Goal: Information Seeking & Learning: Check status

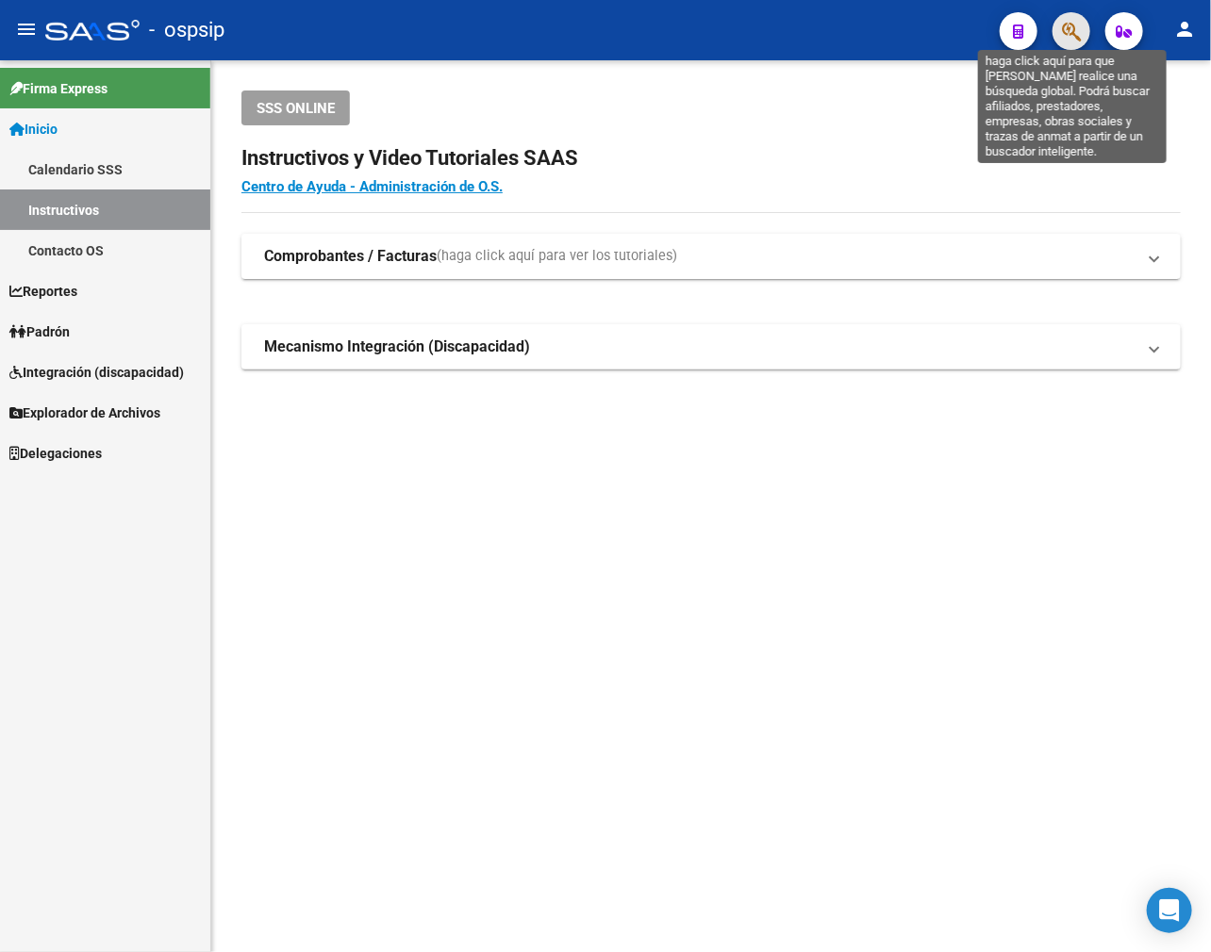
click at [1004, 25] on icon "button" at bounding box center [1071, 32] width 19 height 22
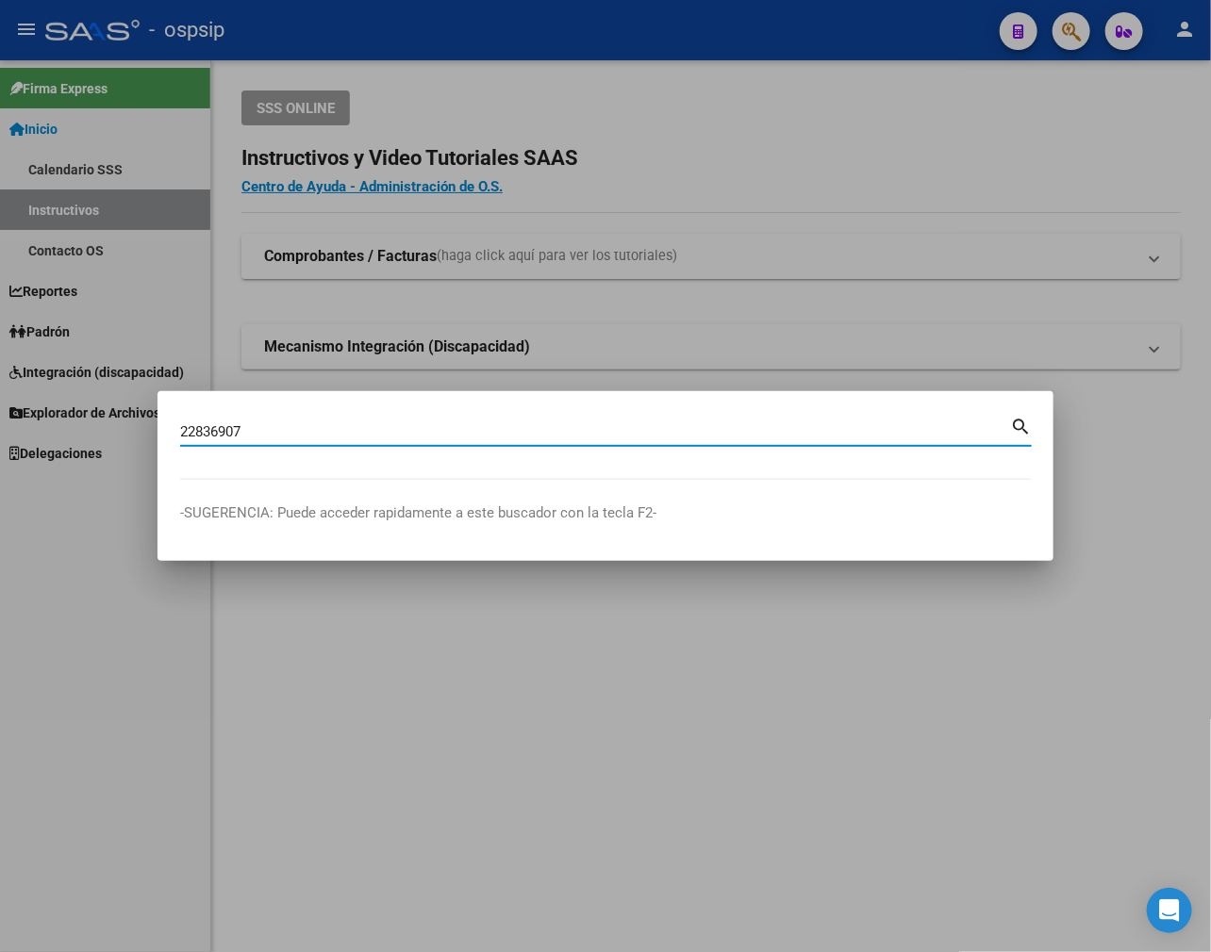
type input "22836907"
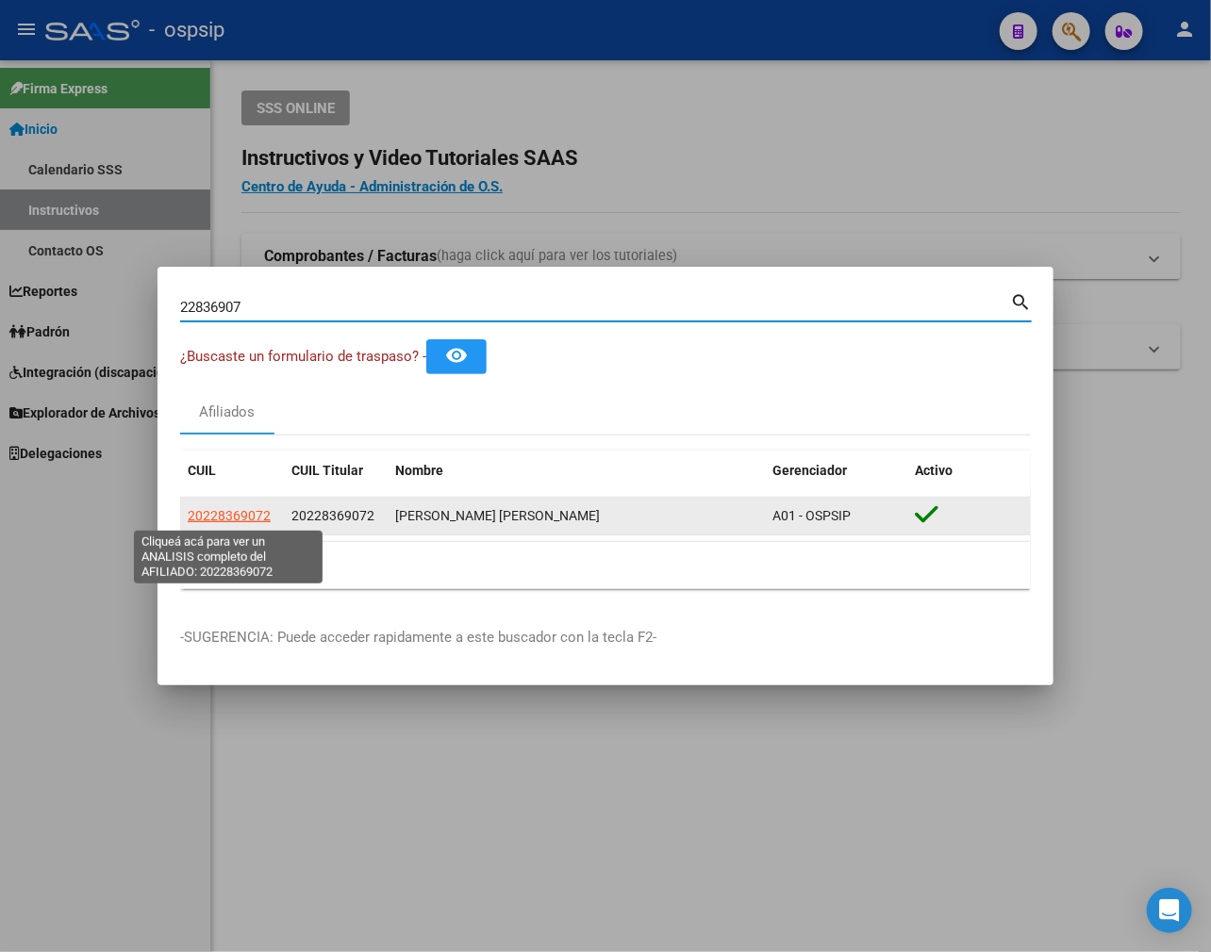
click at [240, 523] on span "20228369072" at bounding box center [229, 515] width 83 height 15
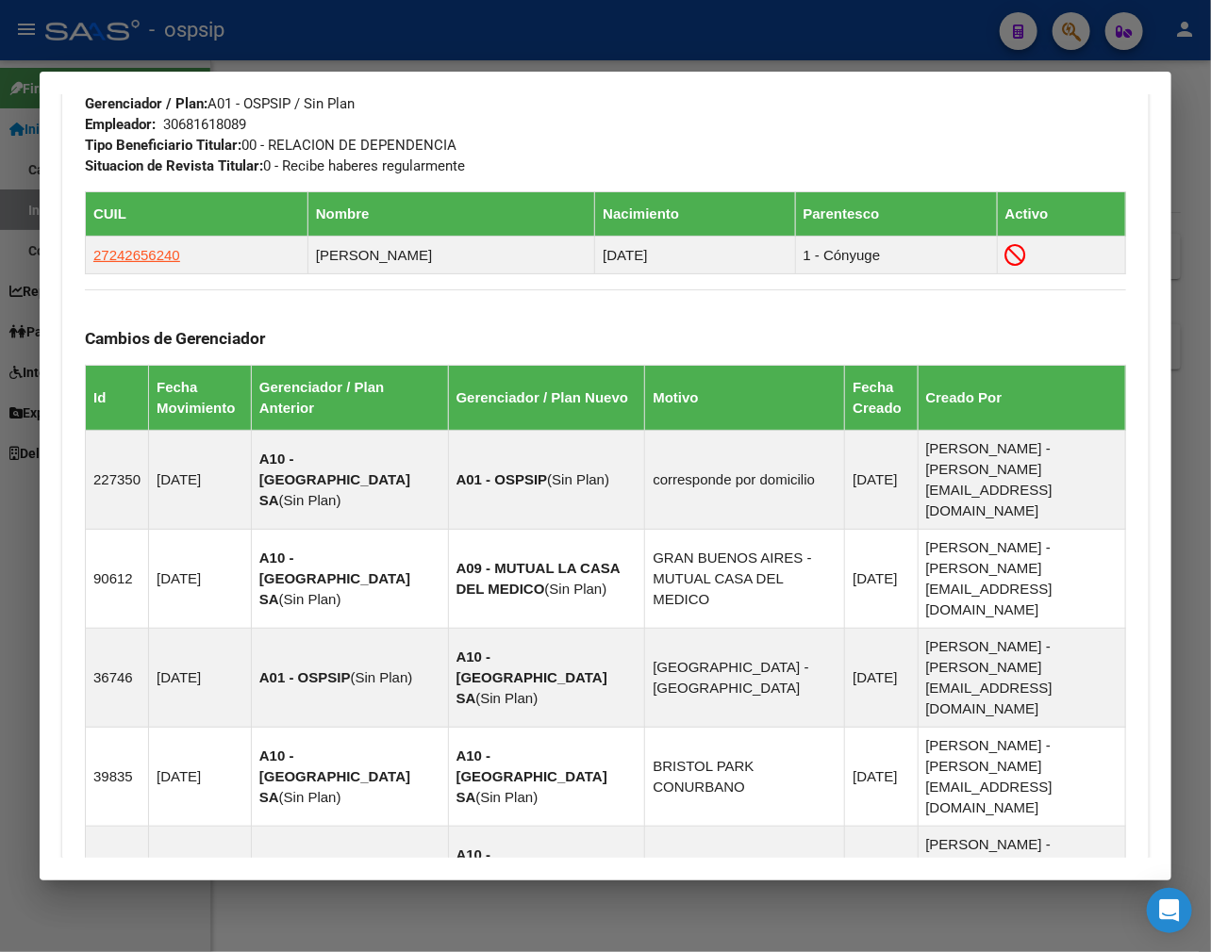
scroll to position [1258, 0]
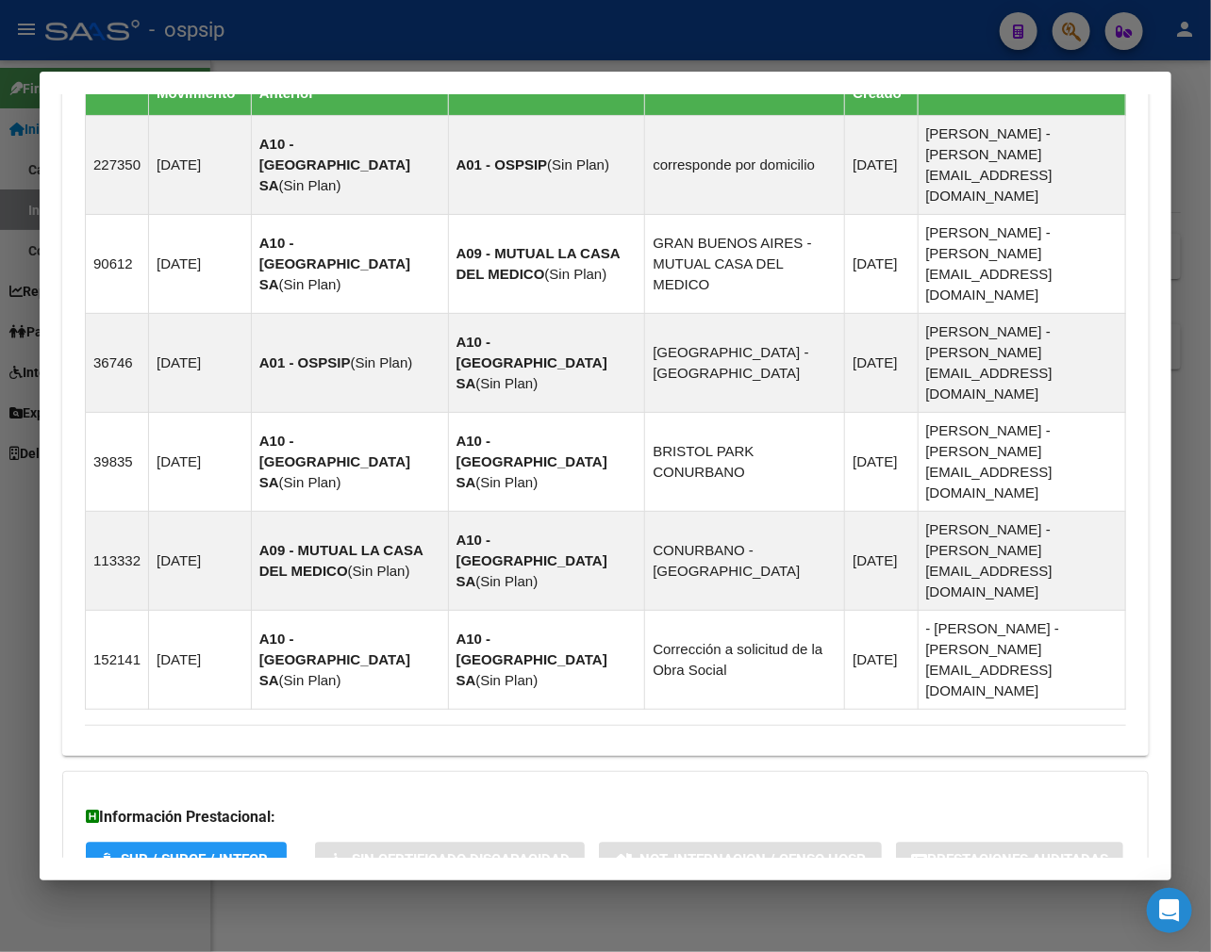
click at [724, 916] on mat-expansion-panel-header "Aportes y Contribuciones del Afiliado: 20228369072" at bounding box center [605, 938] width 1086 height 45
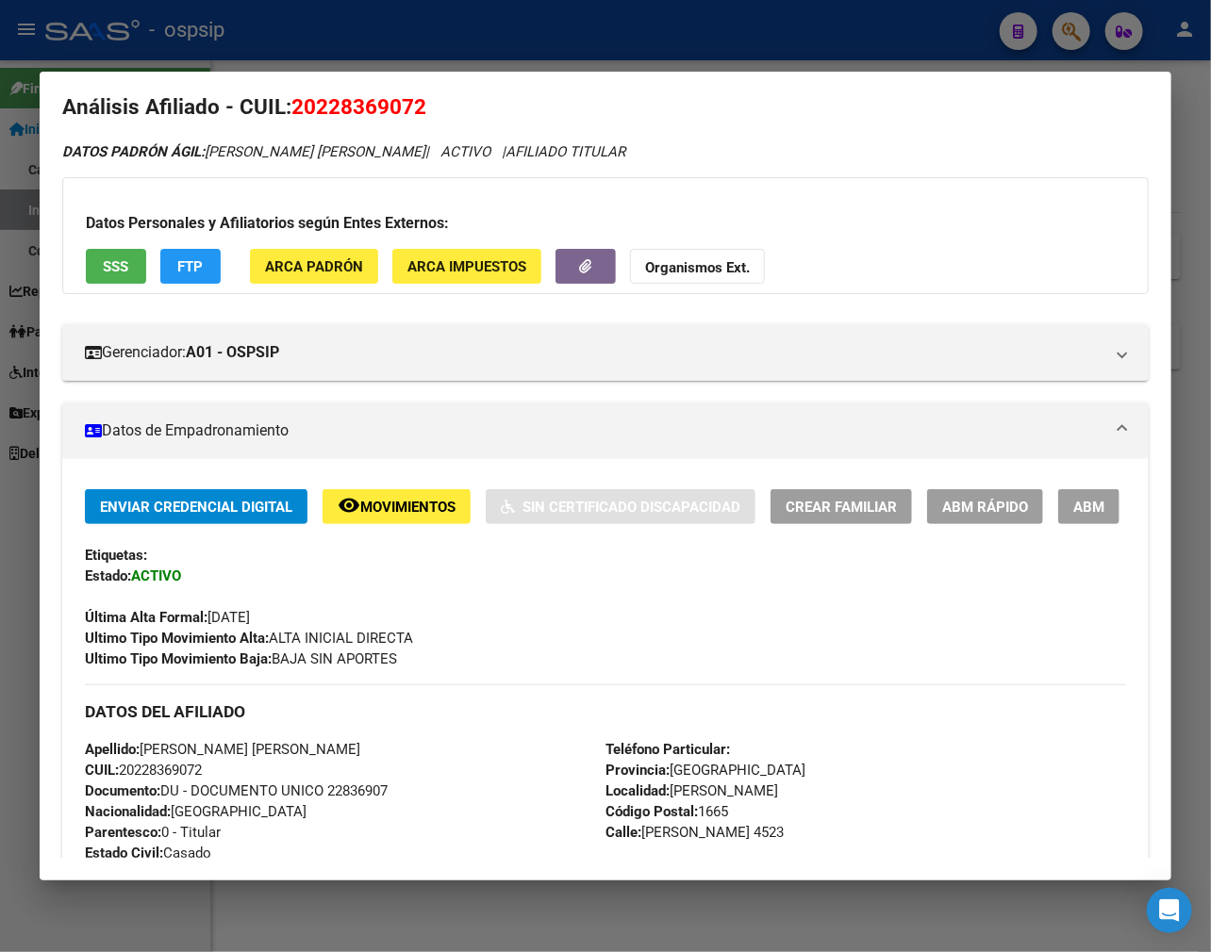
scroll to position [19, 0]
click at [729, 30] on div at bounding box center [605, 476] width 1211 height 952
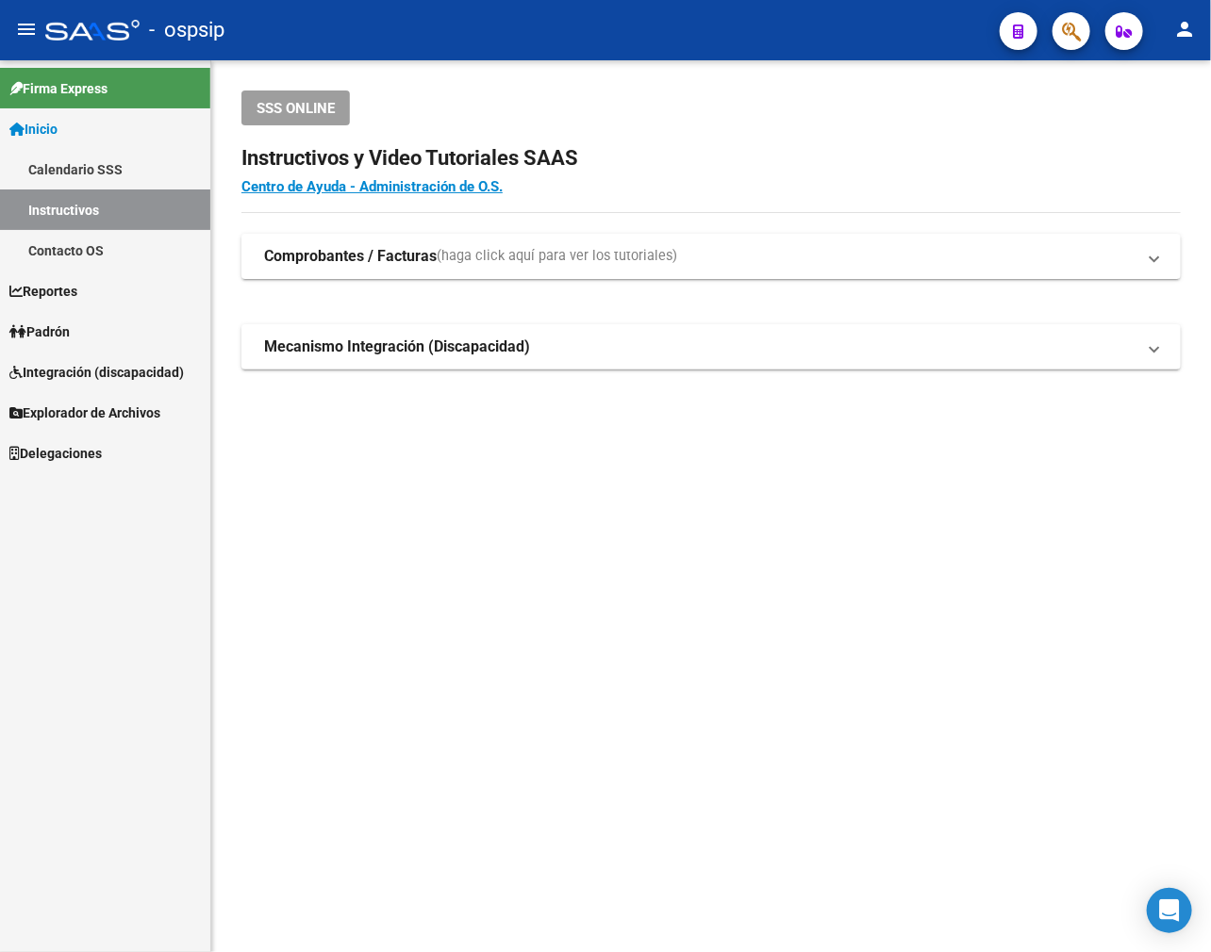
click at [1004, 30] on button "button" at bounding box center [1071, 31] width 38 height 38
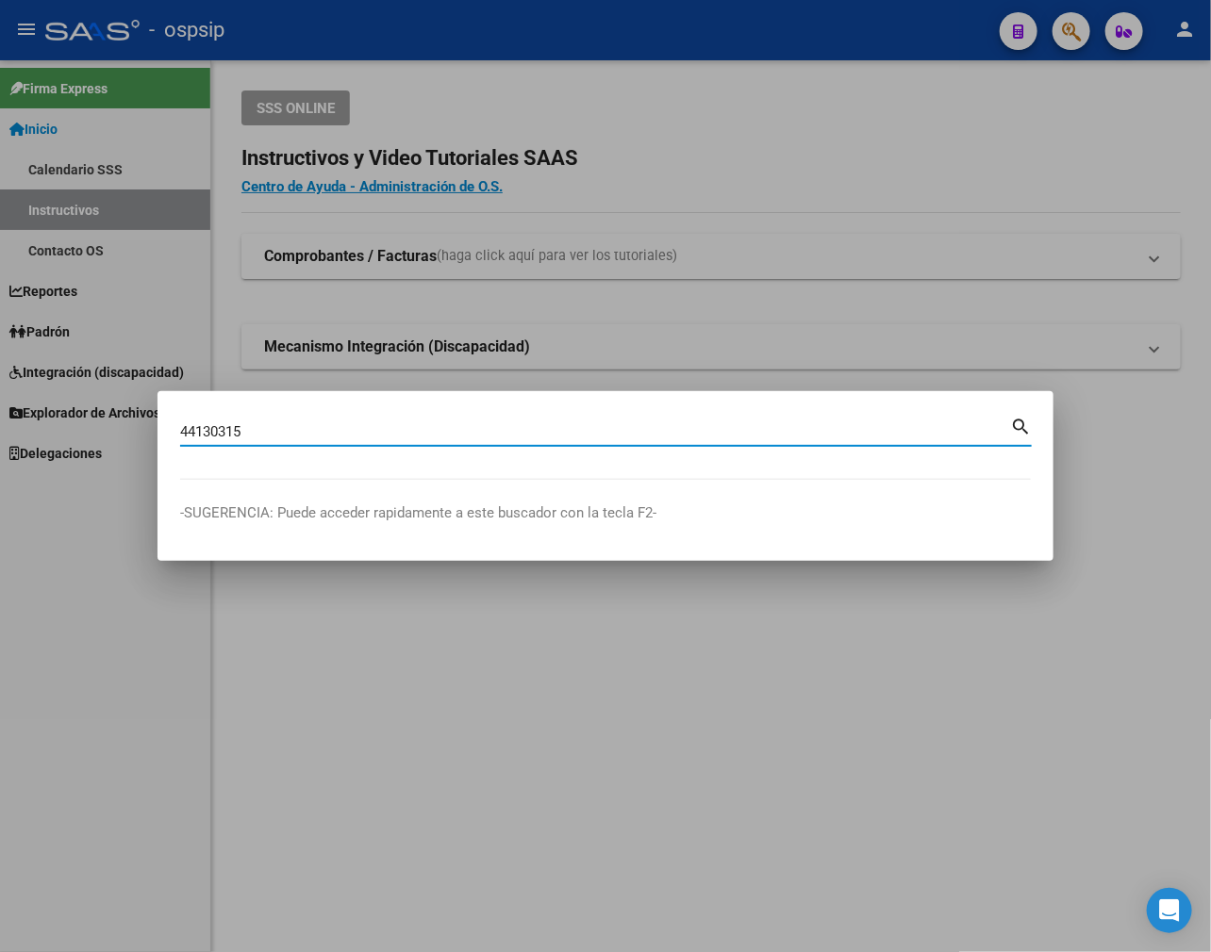
type input "44130315"
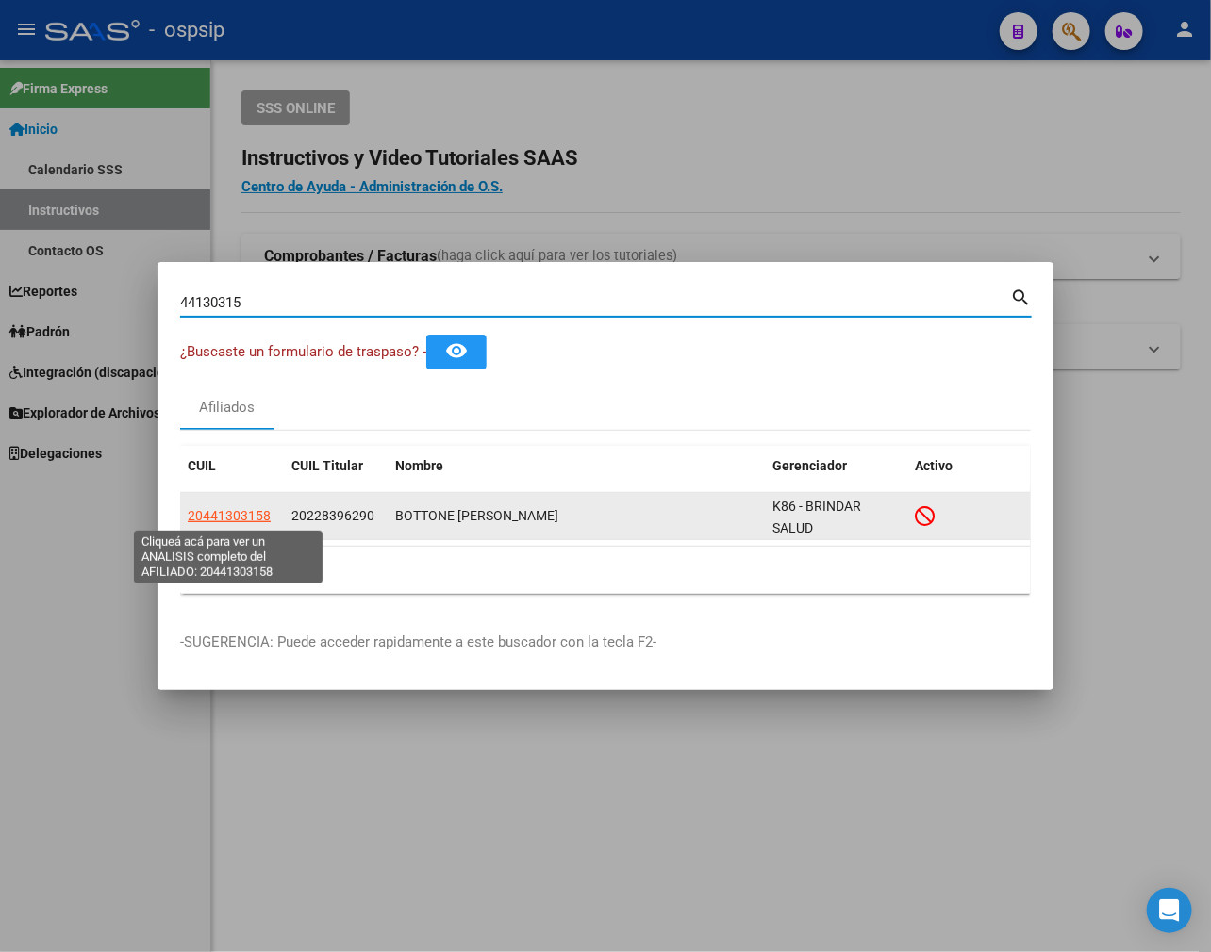
click at [243, 517] on span "20441303158" at bounding box center [229, 515] width 83 height 15
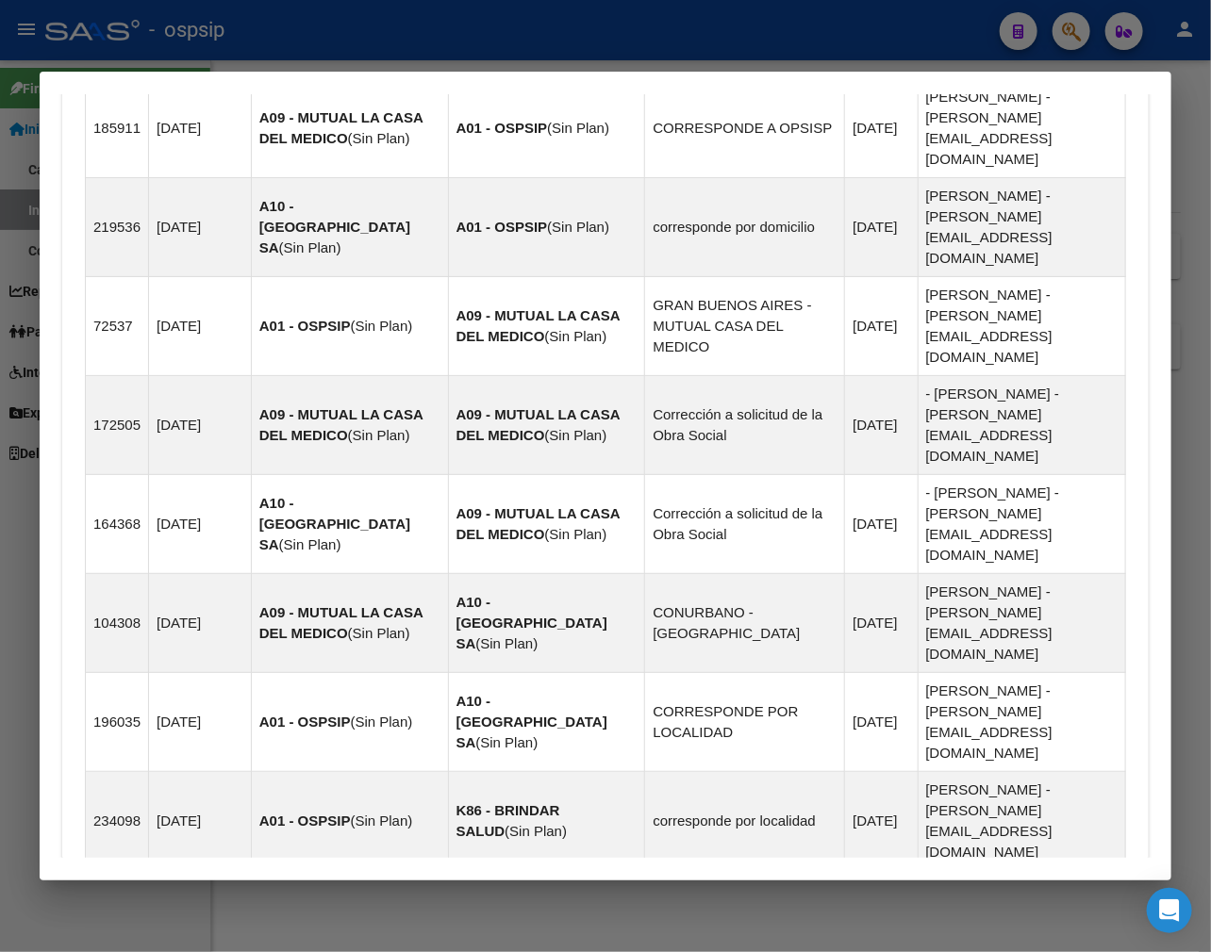
scroll to position [1578, 0]
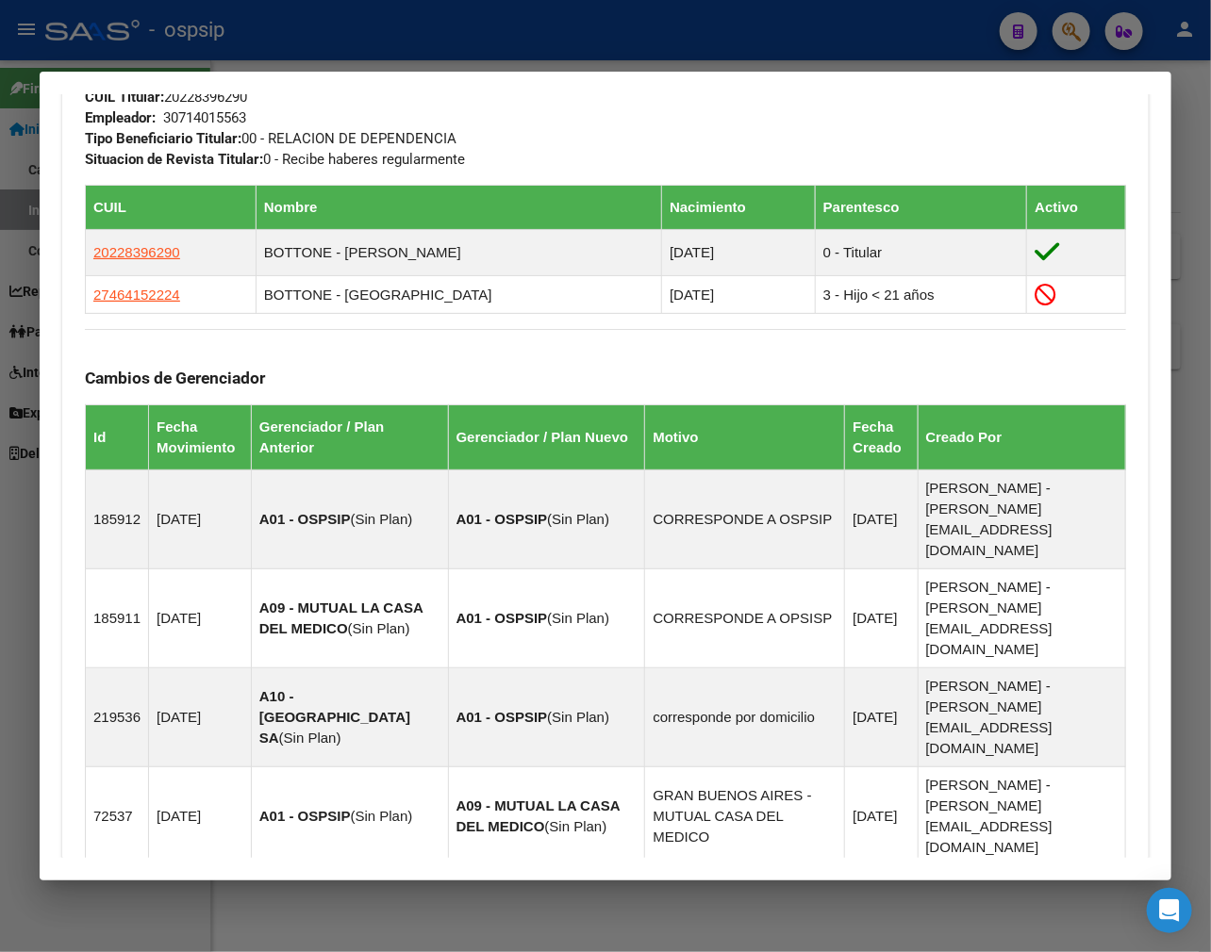
scroll to position [730, 0]
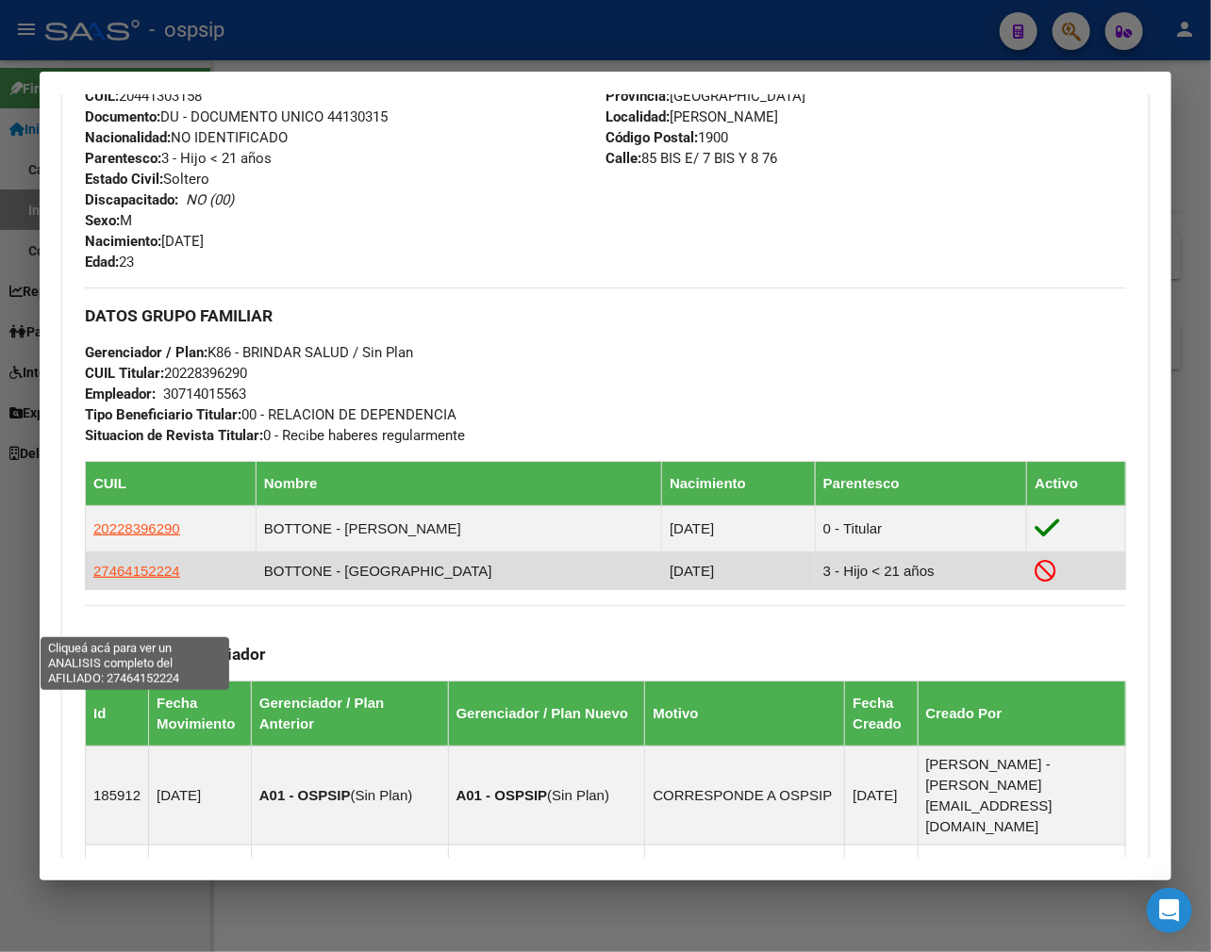
click at [146, 579] on span "27464152224" at bounding box center [136, 571] width 87 height 16
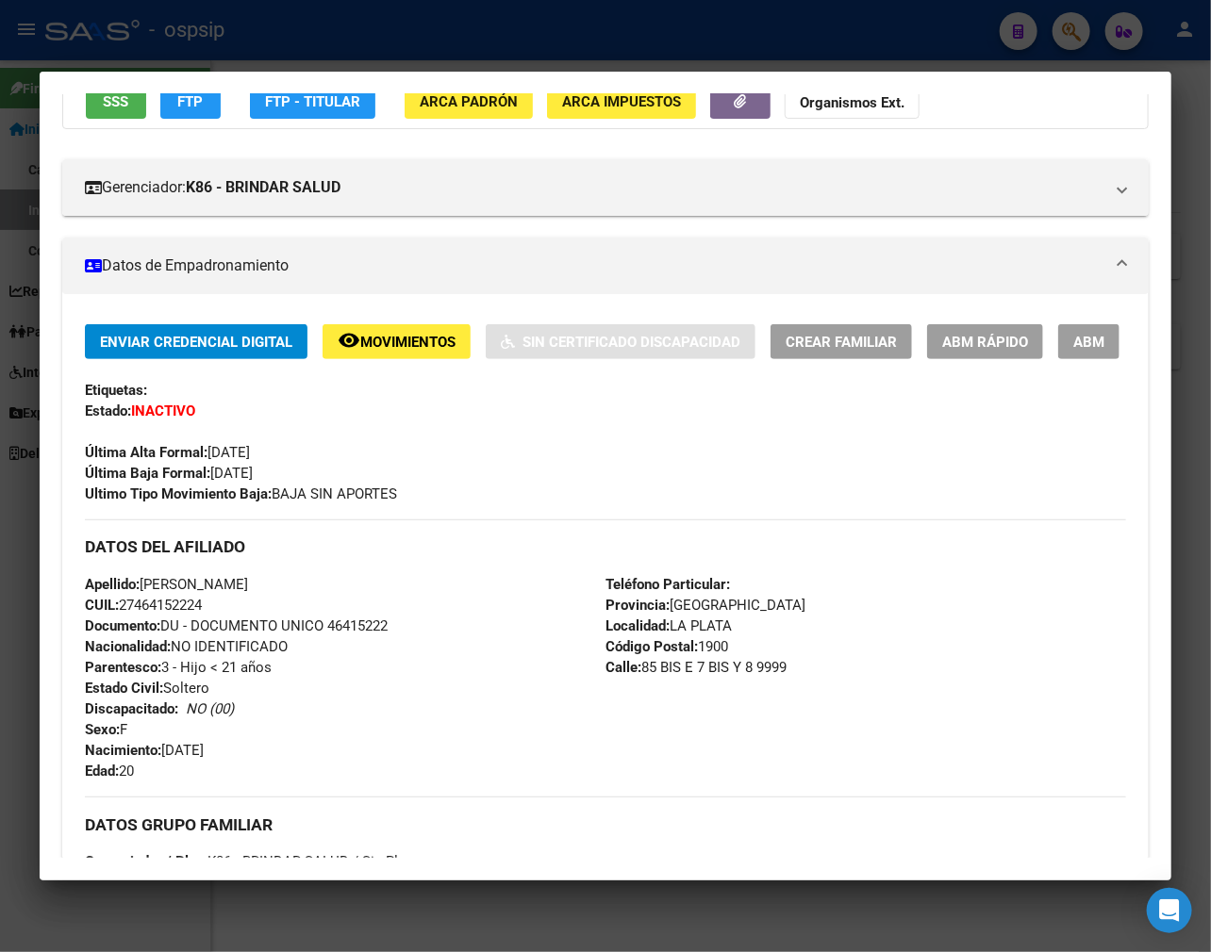
scroll to position [0, 0]
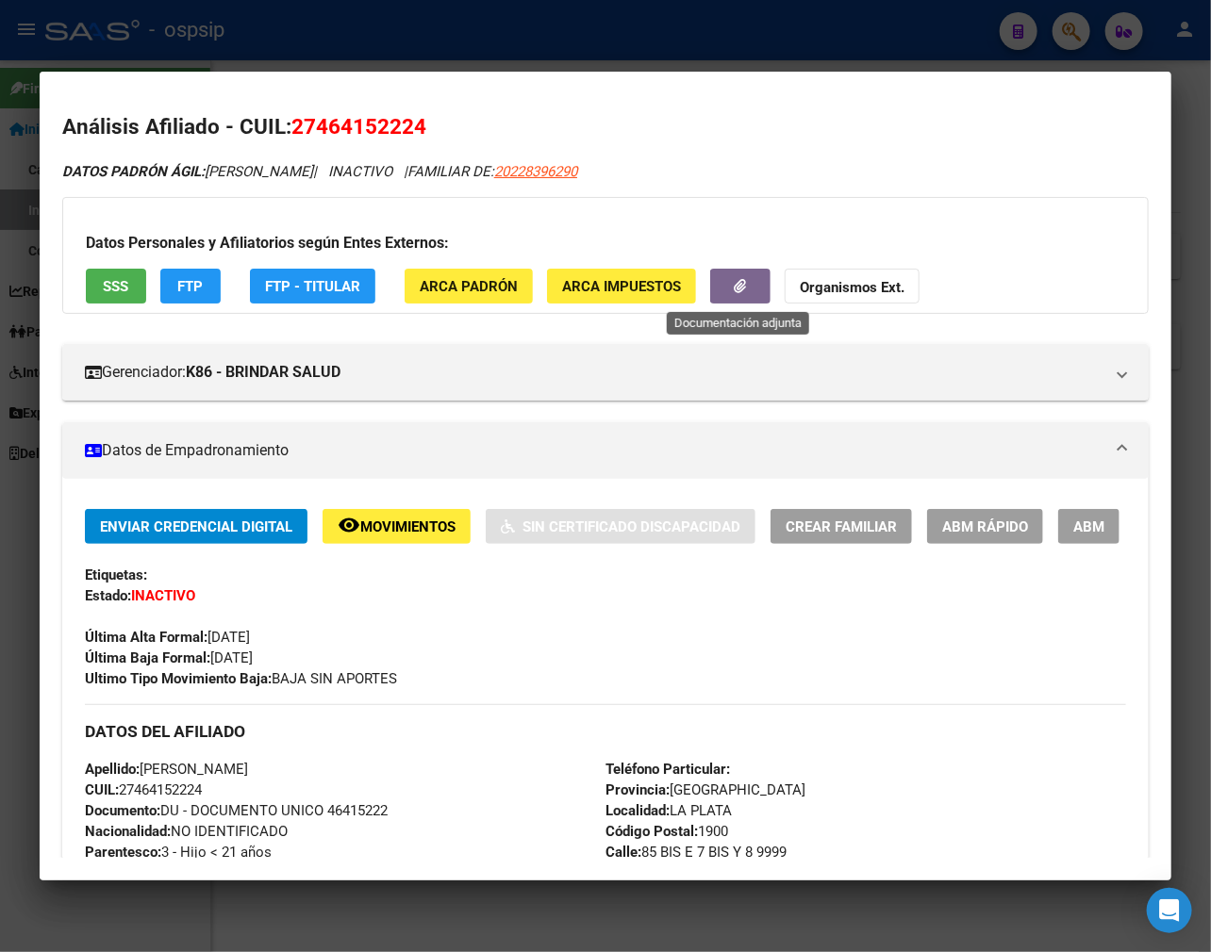
click at [743, 284] on icon "button" at bounding box center [740, 286] width 12 height 14
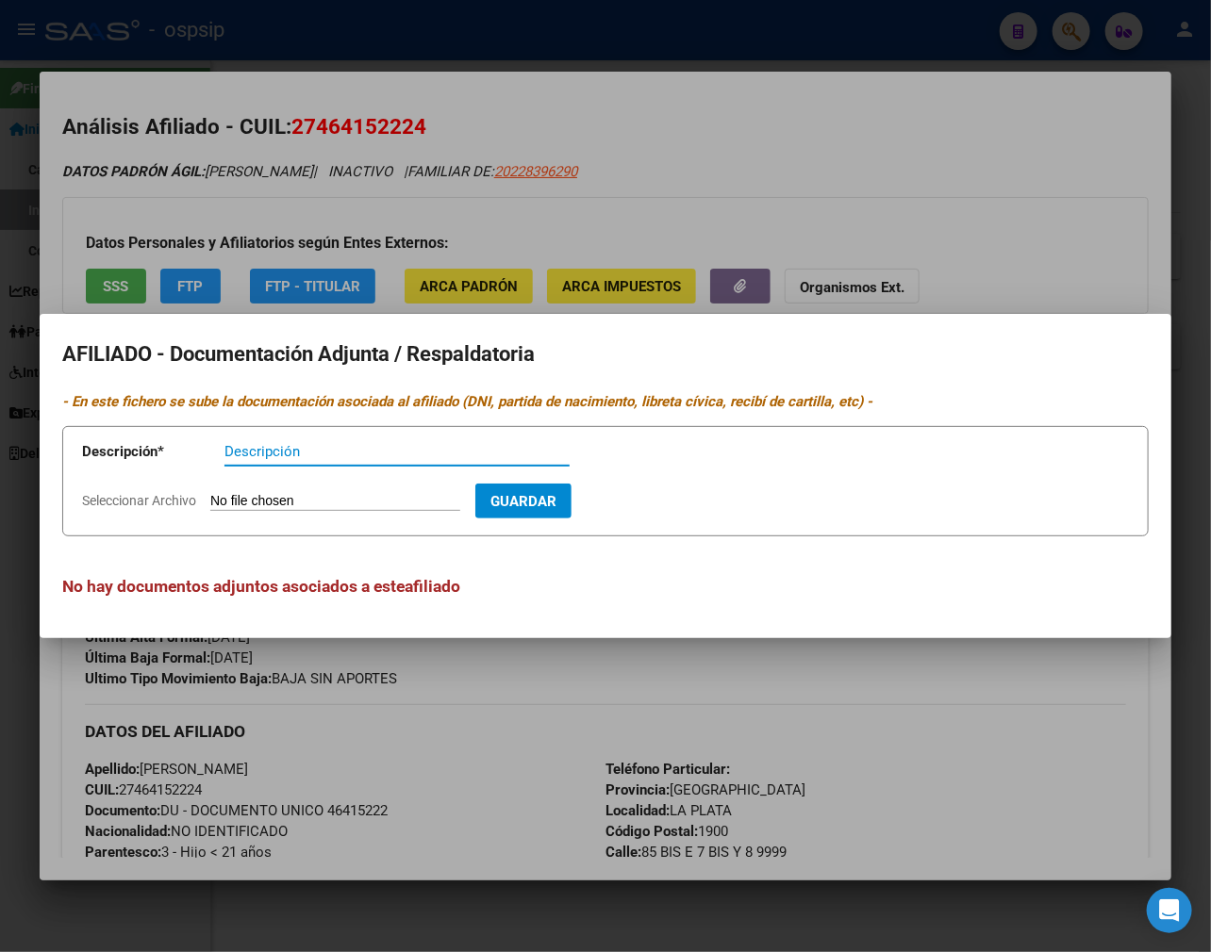
click at [693, 730] on div at bounding box center [605, 476] width 1211 height 952
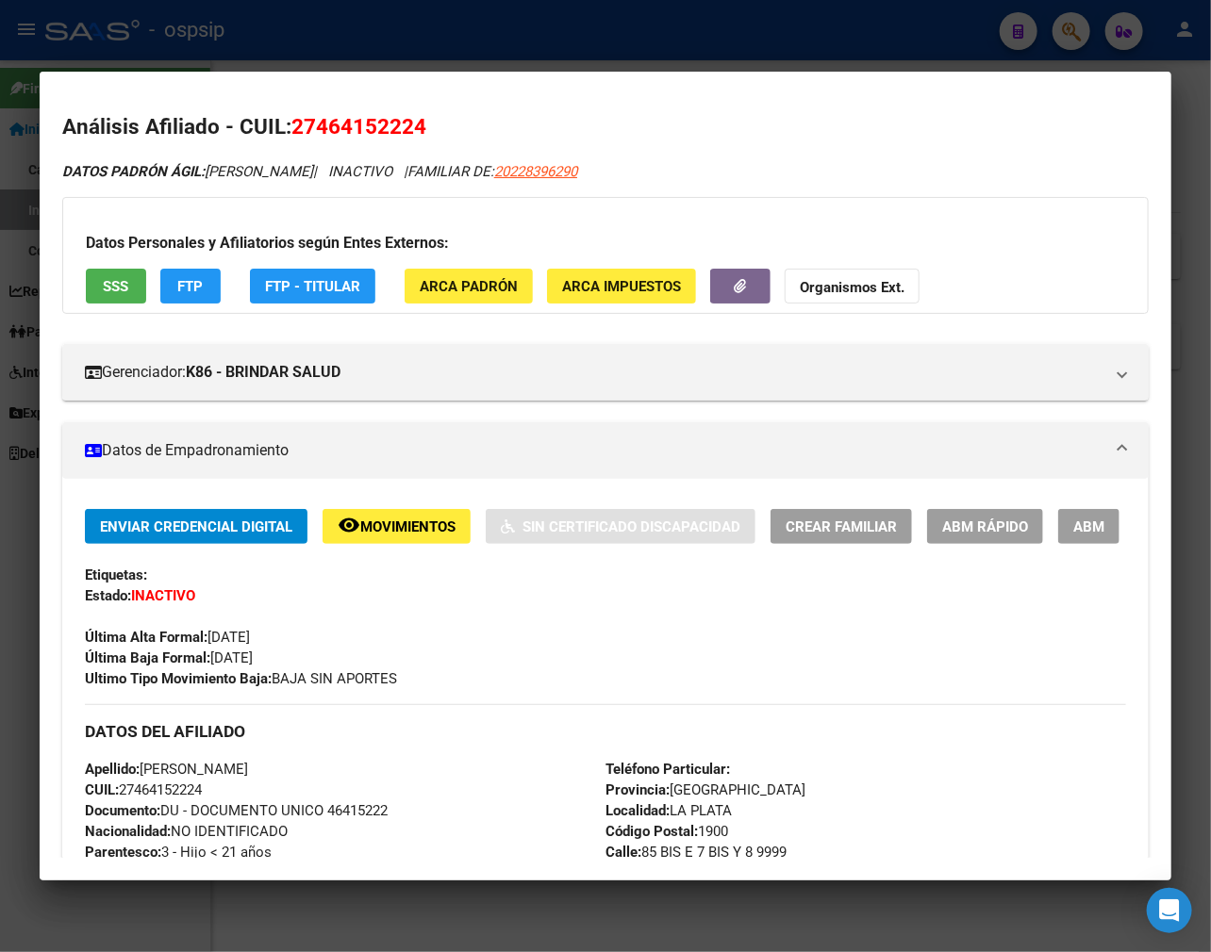
click at [381, 540] on button "remove_red_eye Movimientos" at bounding box center [396, 526] width 148 height 35
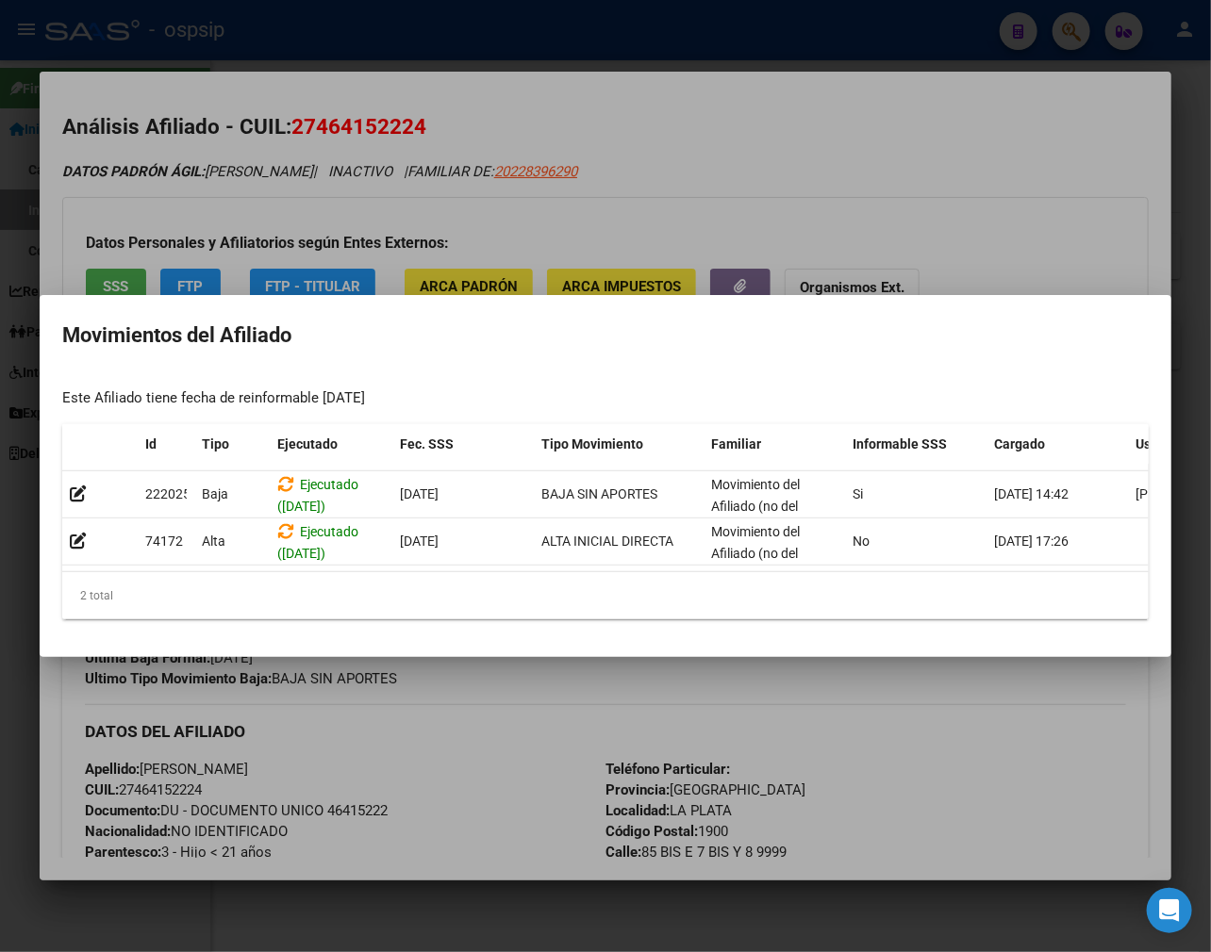
click at [528, 812] on div at bounding box center [605, 476] width 1211 height 952
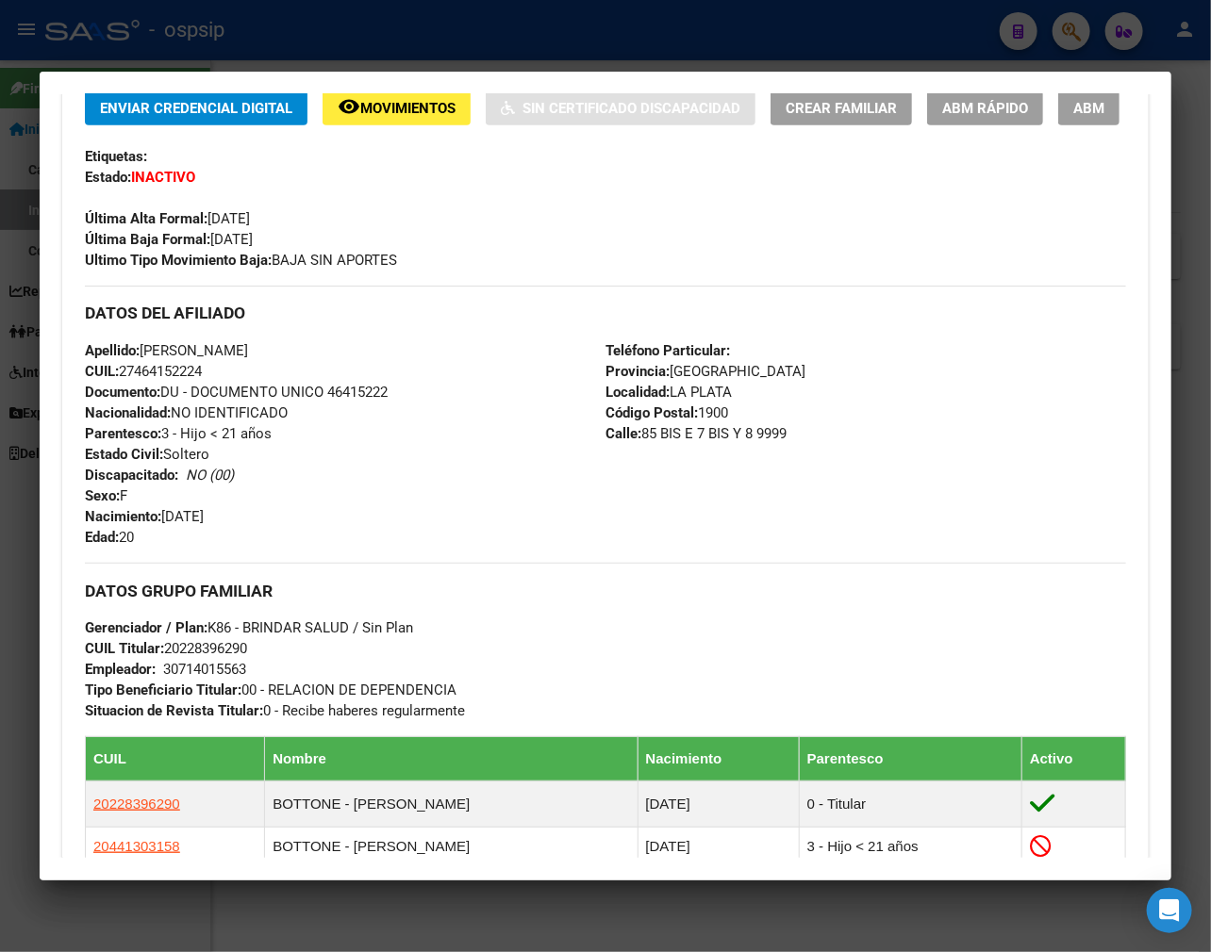
scroll to position [837, 0]
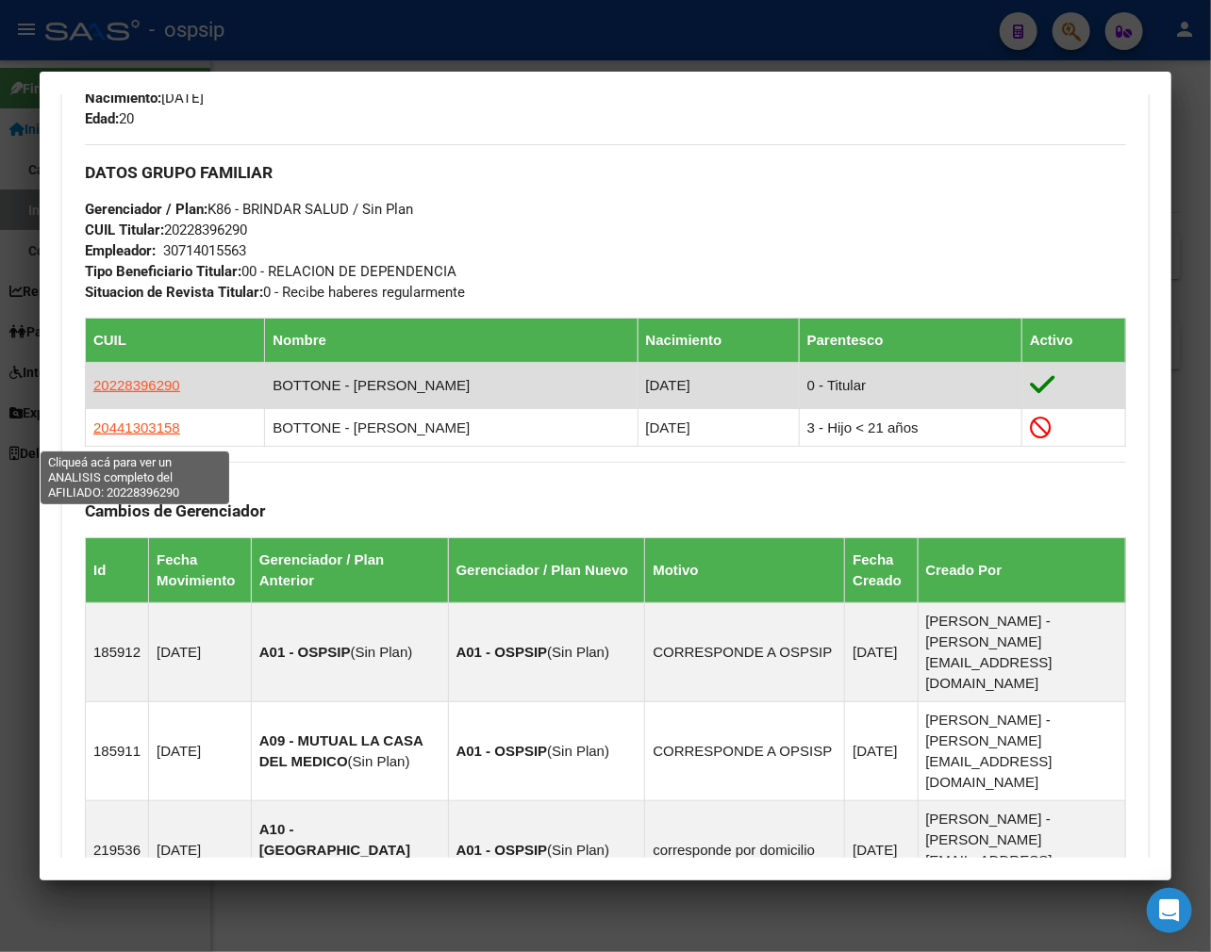
click at [137, 393] on span "20228396290" at bounding box center [136, 385] width 87 height 16
type textarea "20228396290"
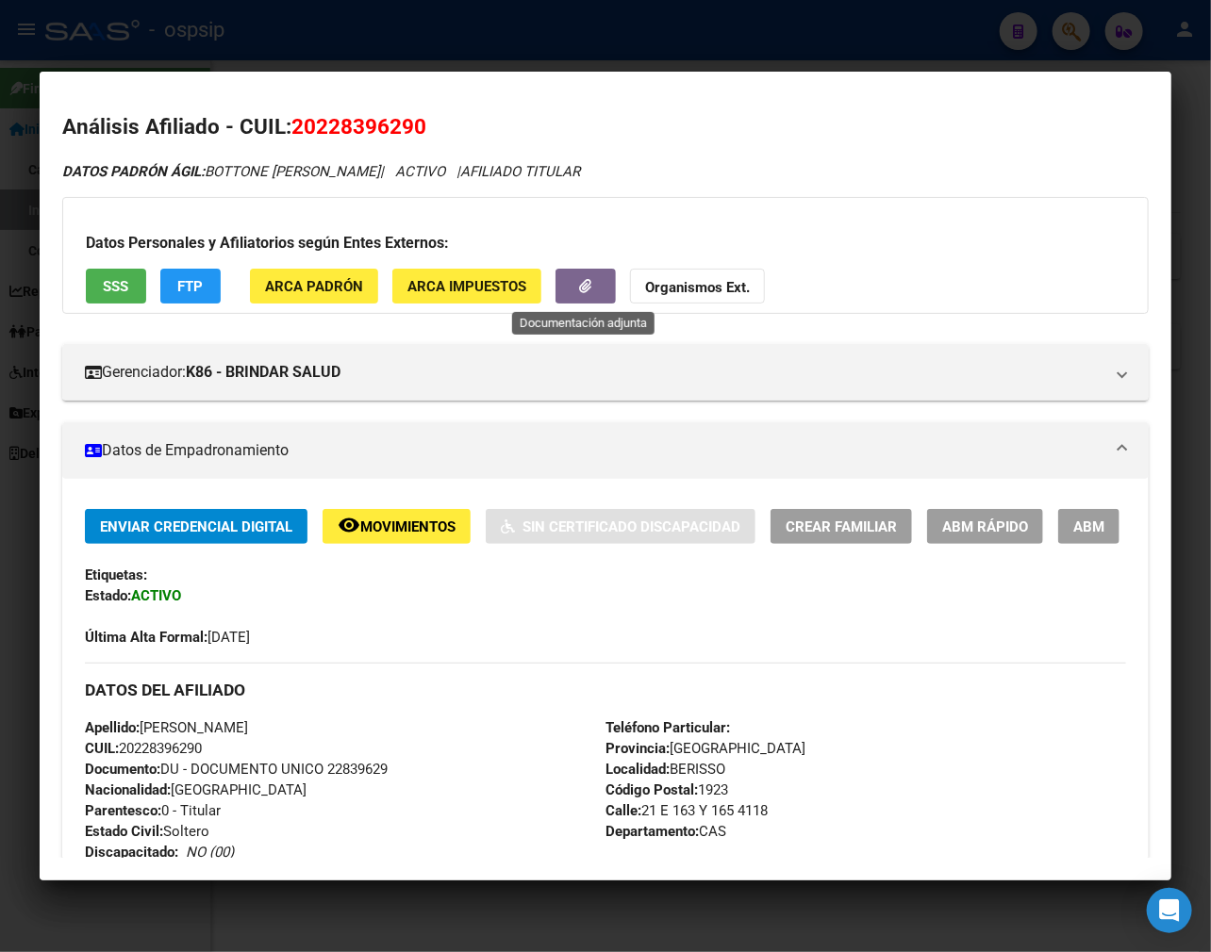
click at [580, 299] on button "button" at bounding box center [585, 286] width 60 height 35
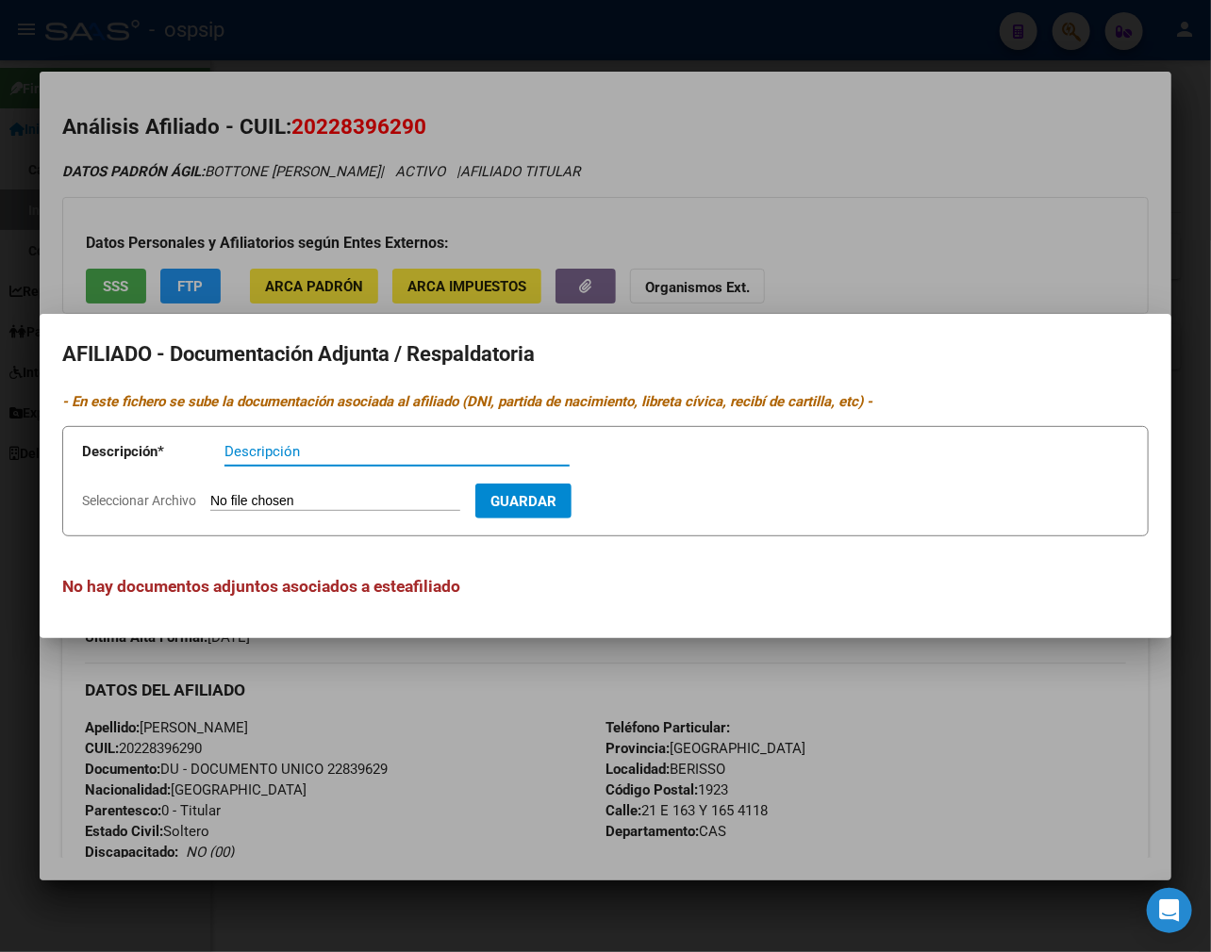
click at [795, 788] on div at bounding box center [605, 476] width 1211 height 952
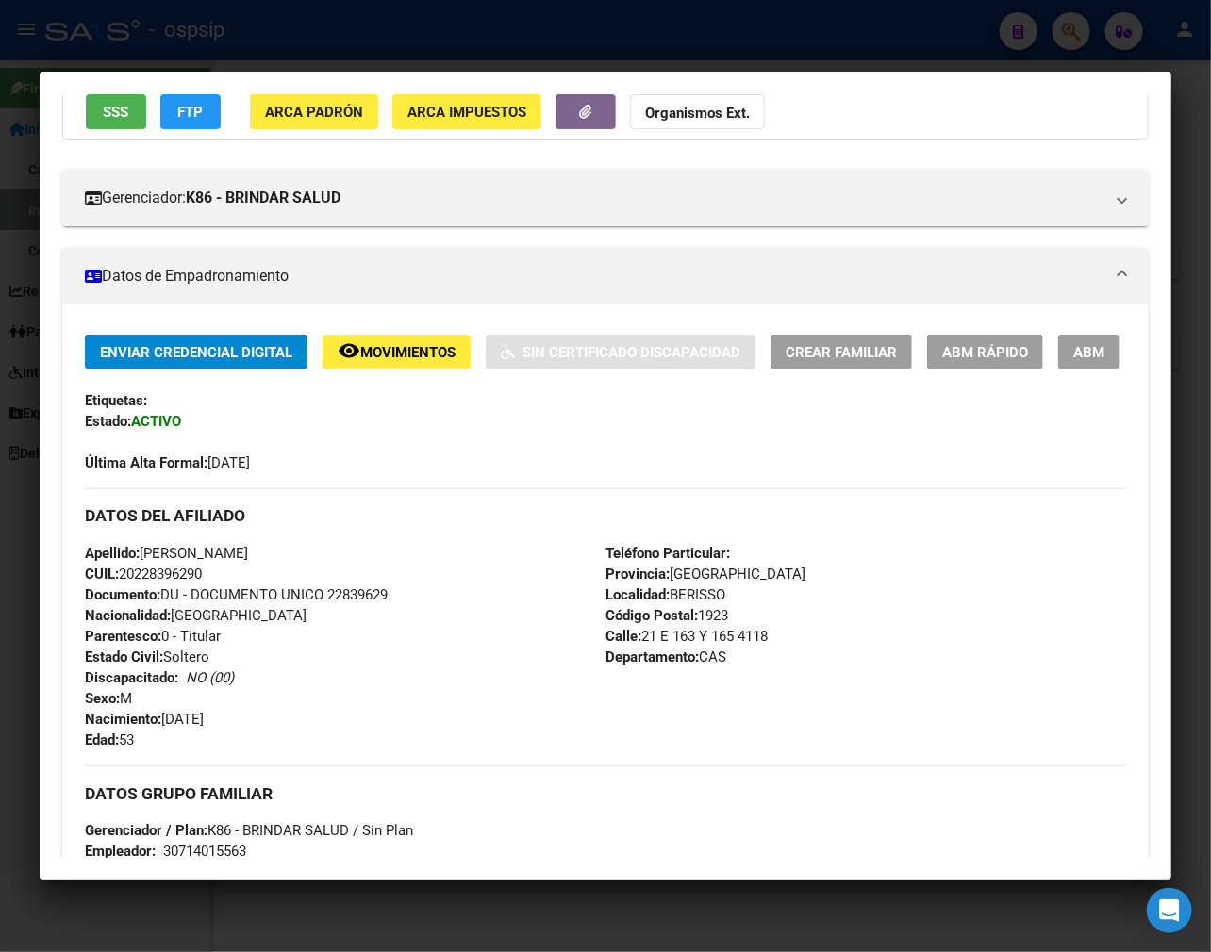
scroll to position [105, 0]
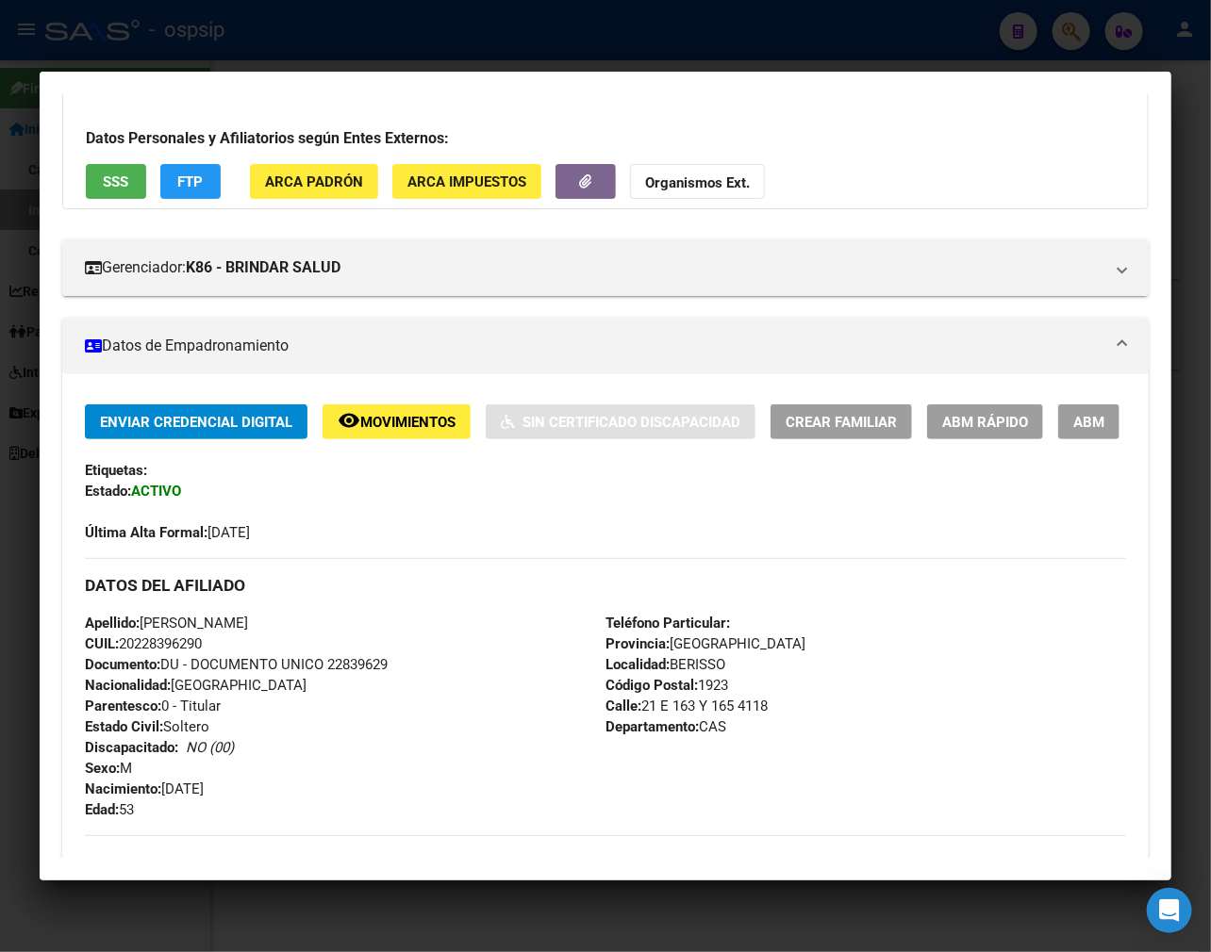
click at [296, 25] on div at bounding box center [605, 476] width 1211 height 952
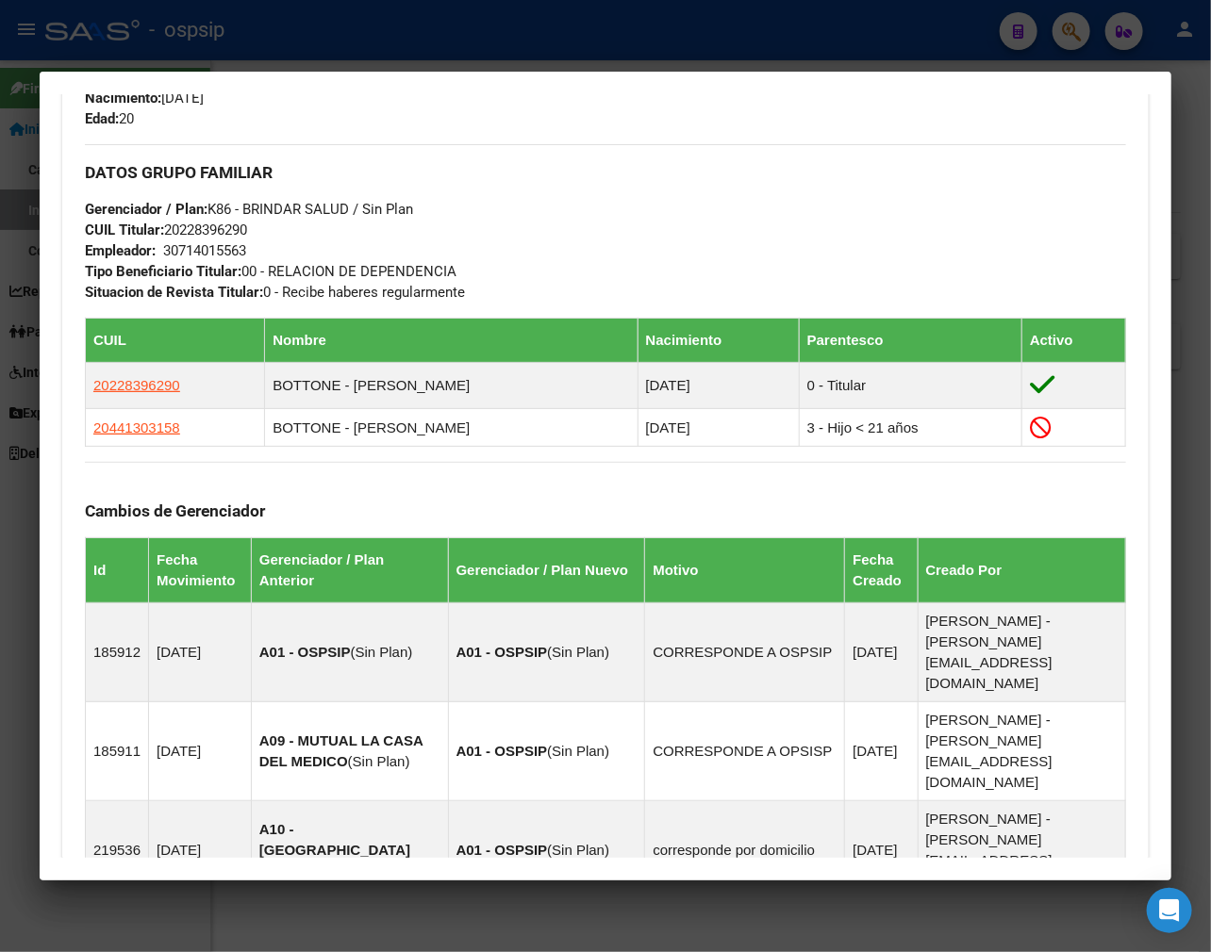
click at [298, 25] on div at bounding box center [605, 476] width 1211 height 952
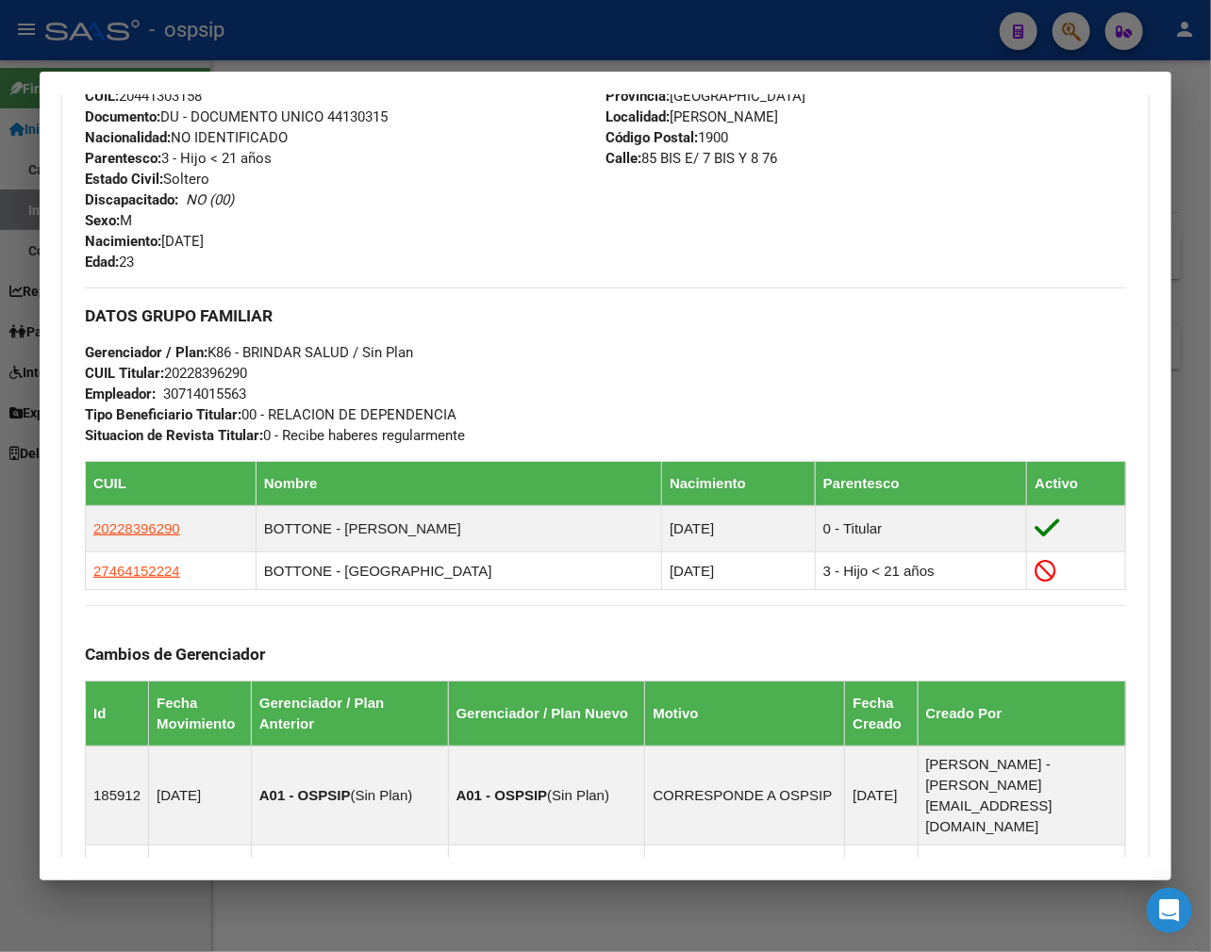
click at [298, 25] on div at bounding box center [605, 476] width 1211 height 952
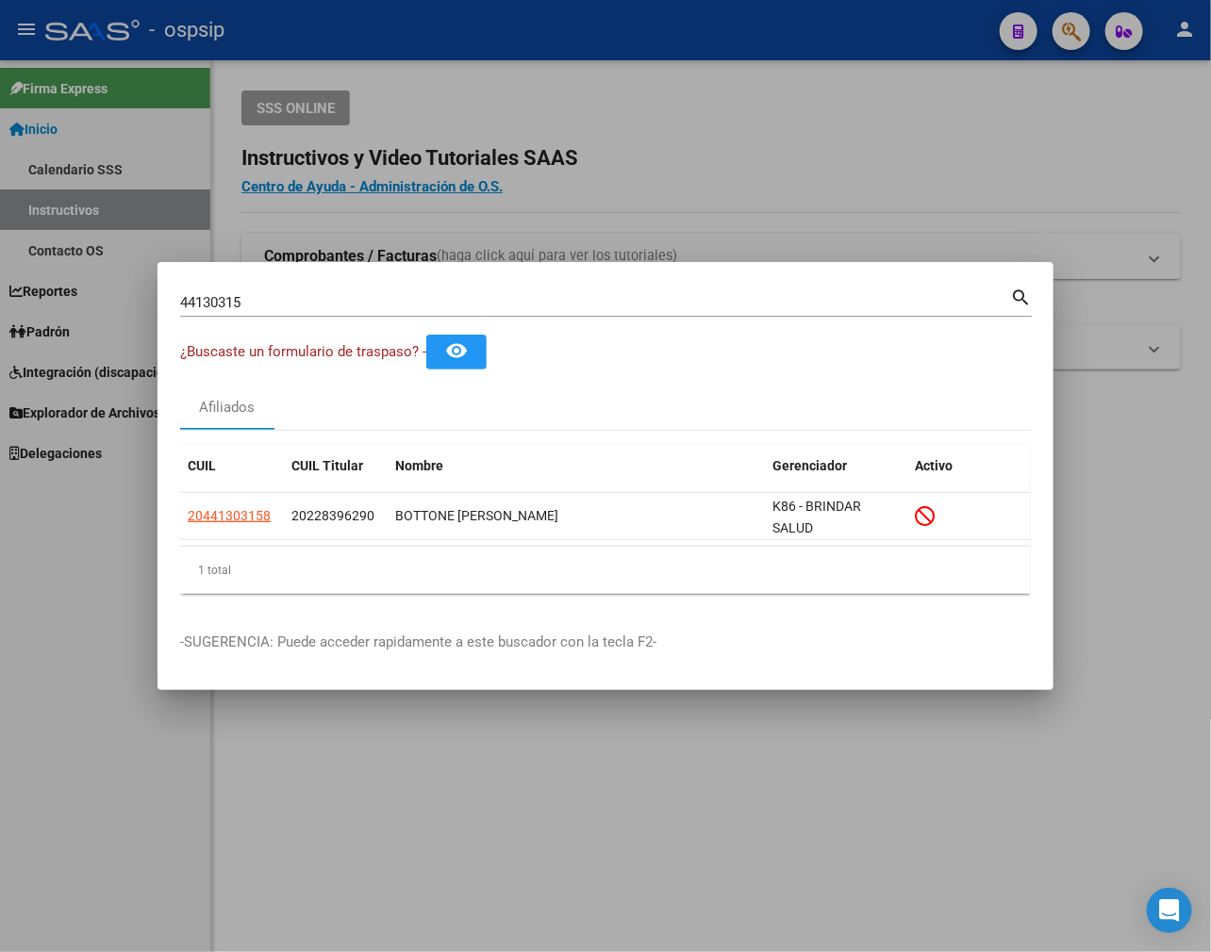
click at [553, 177] on div at bounding box center [605, 476] width 1211 height 952
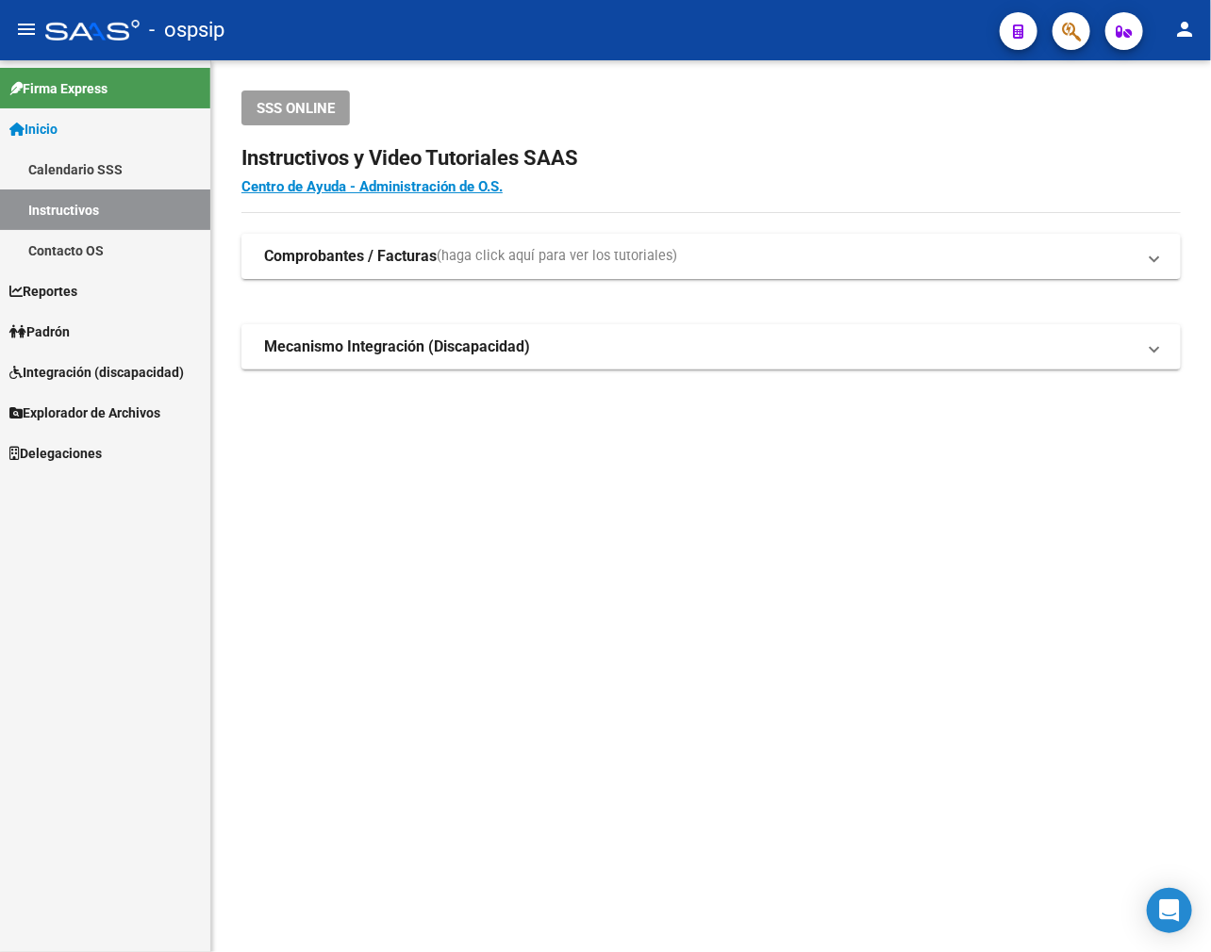
click at [1004, 32] on button "button" at bounding box center [1018, 31] width 38 height 38
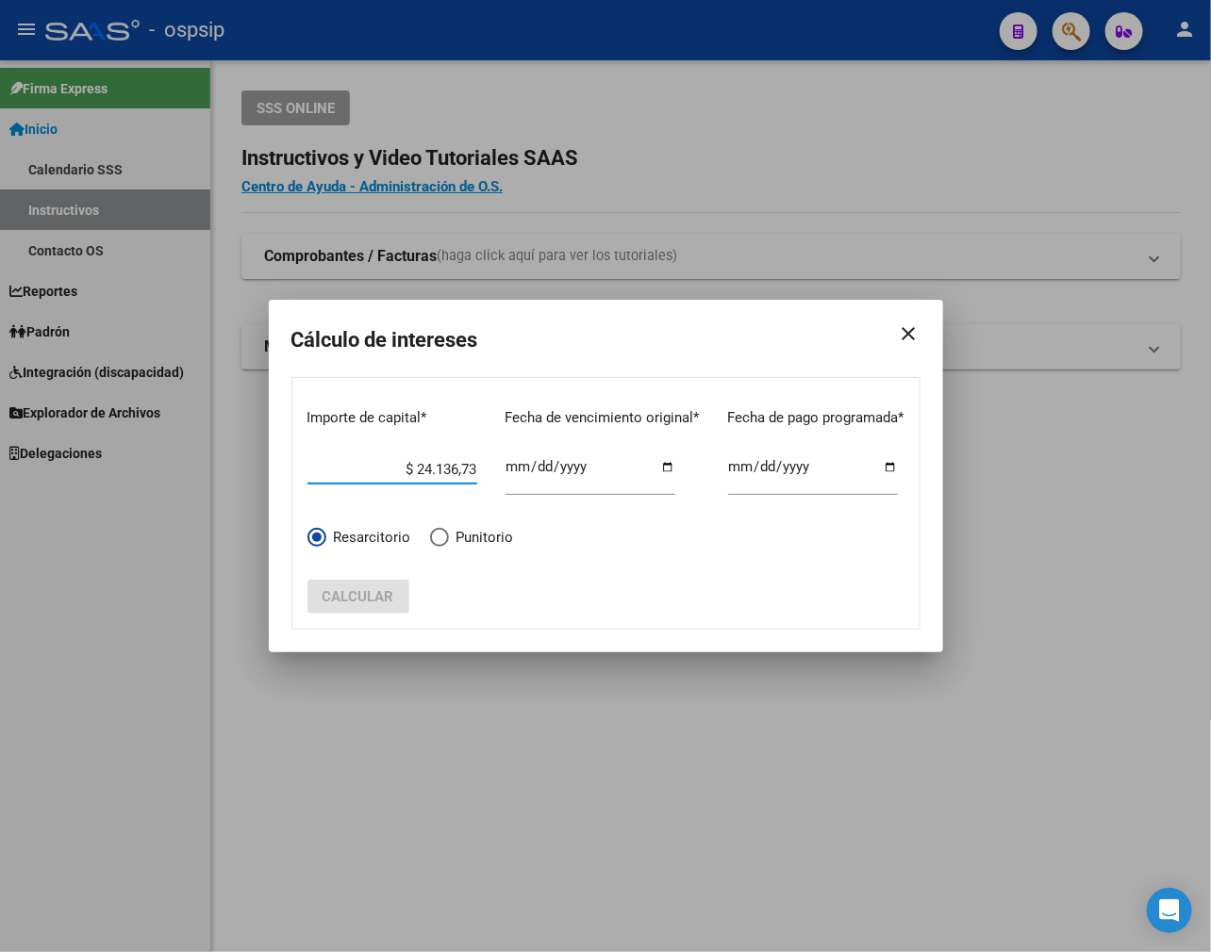
type input "$ 241.367,35"
click at [781, 258] on div at bounding box center [605, 476] width 1211 height 952
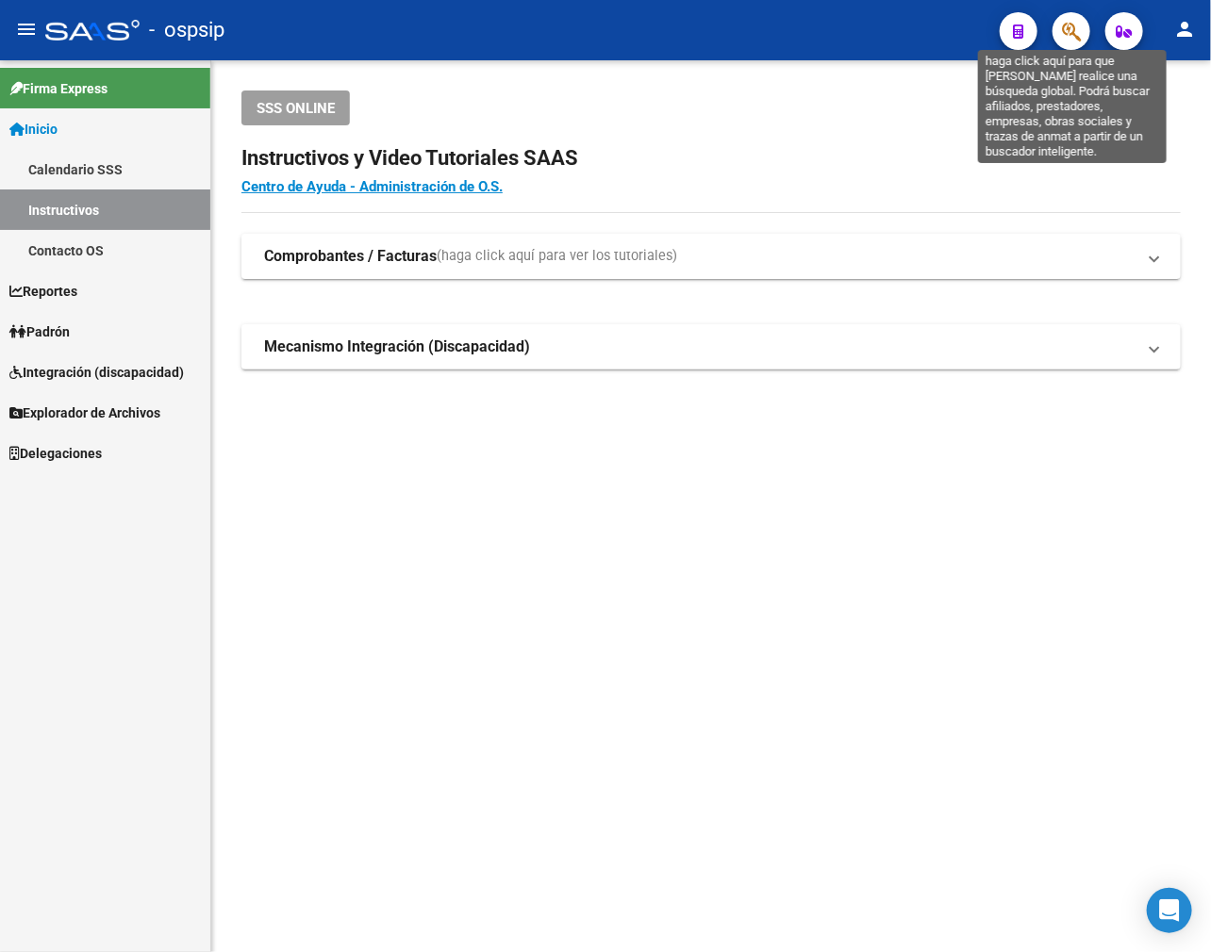
click at [1004, 34] on icon "button" at bounding box center [1071, 32] width 19 height 22
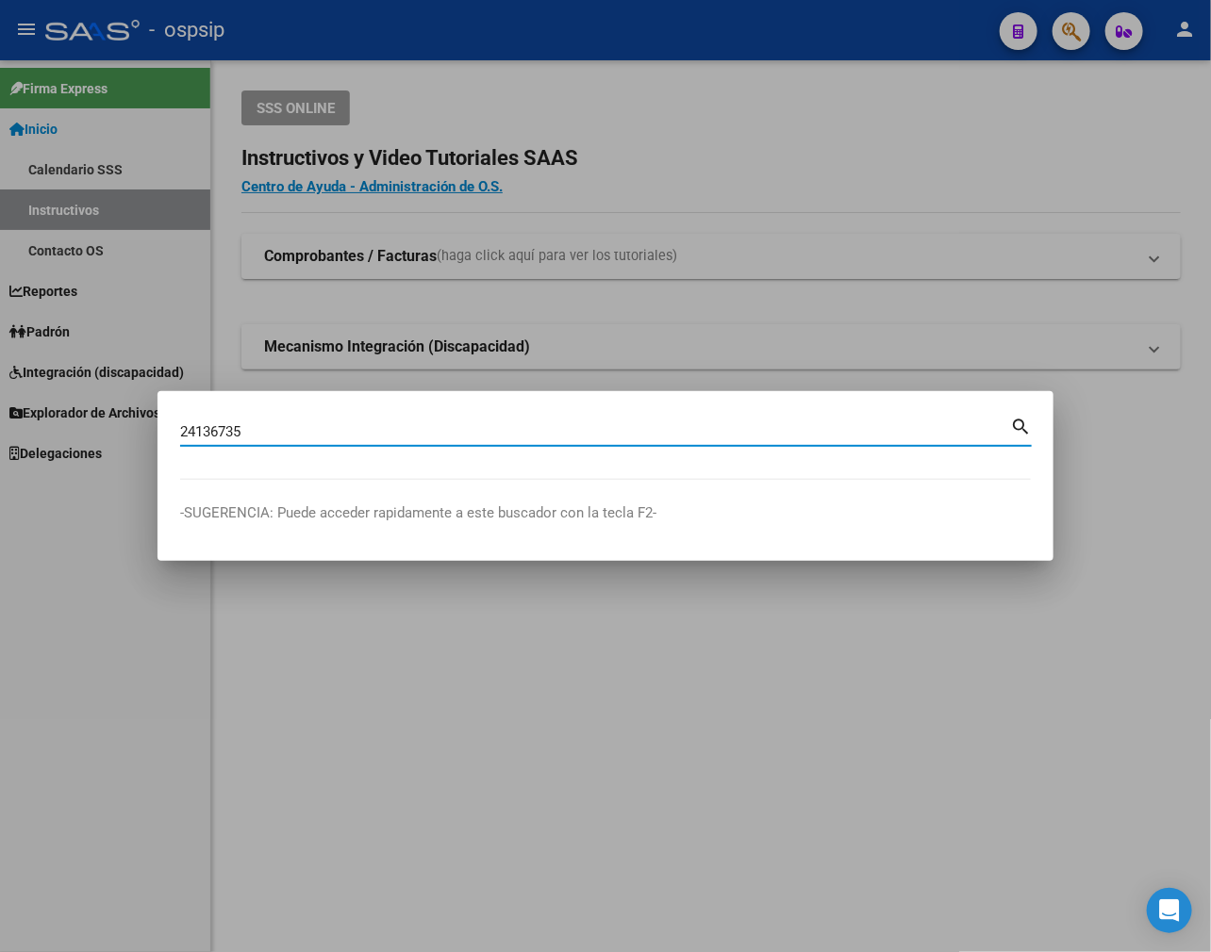
type input "24136735"
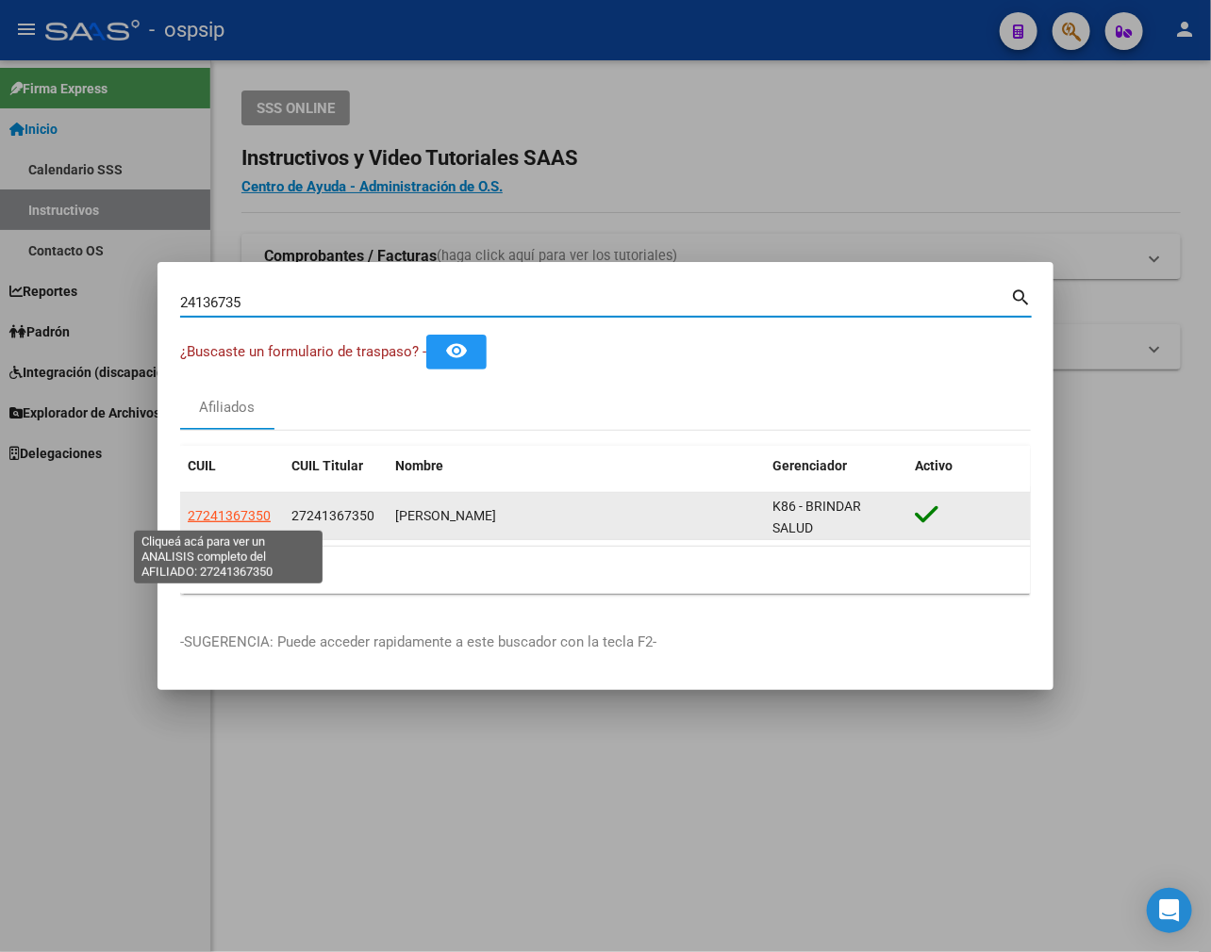
click at [218, 515] on span "27241367350" at bounding box center [229, 515] width 83 height 15
type textarea "27241367350"
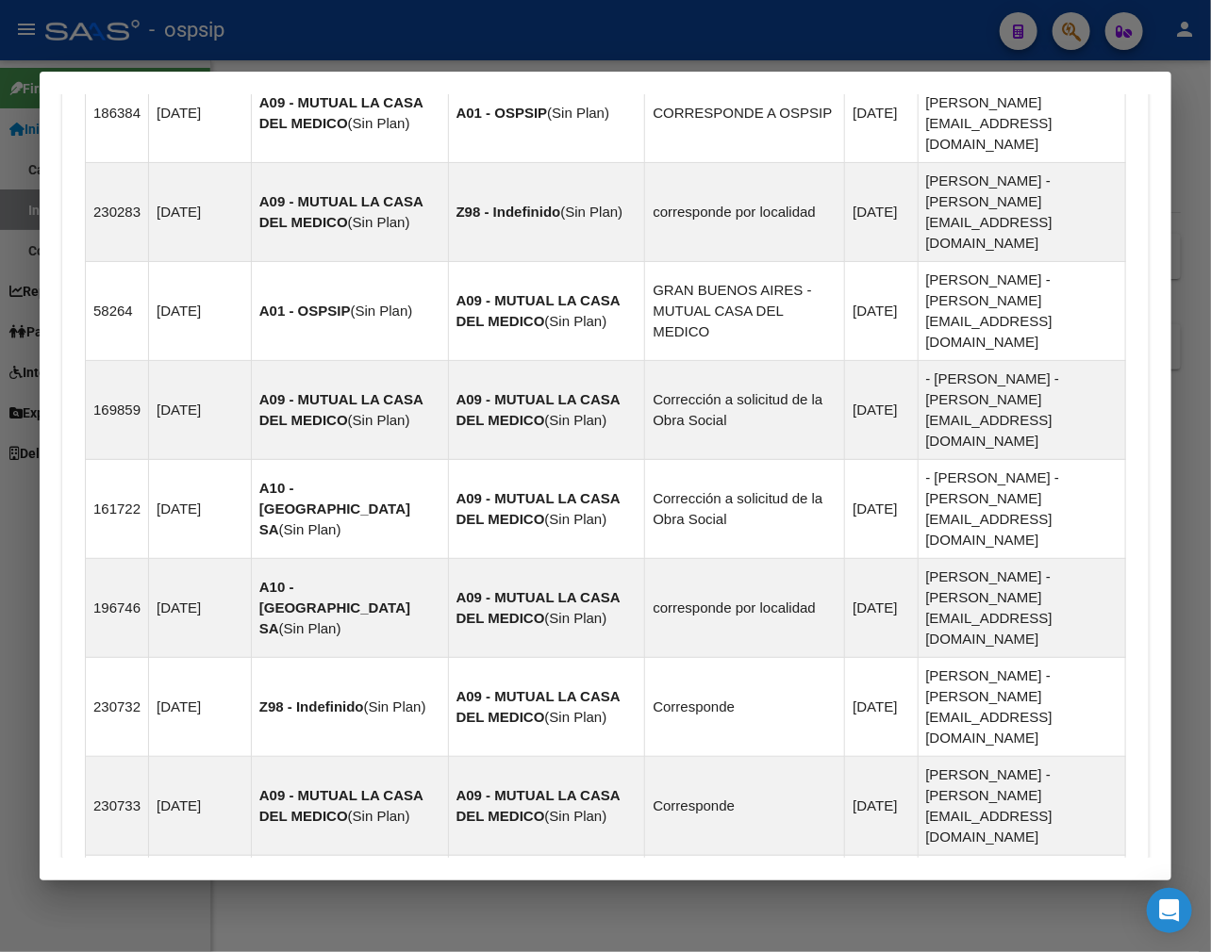
scroll to position [1646, 0]
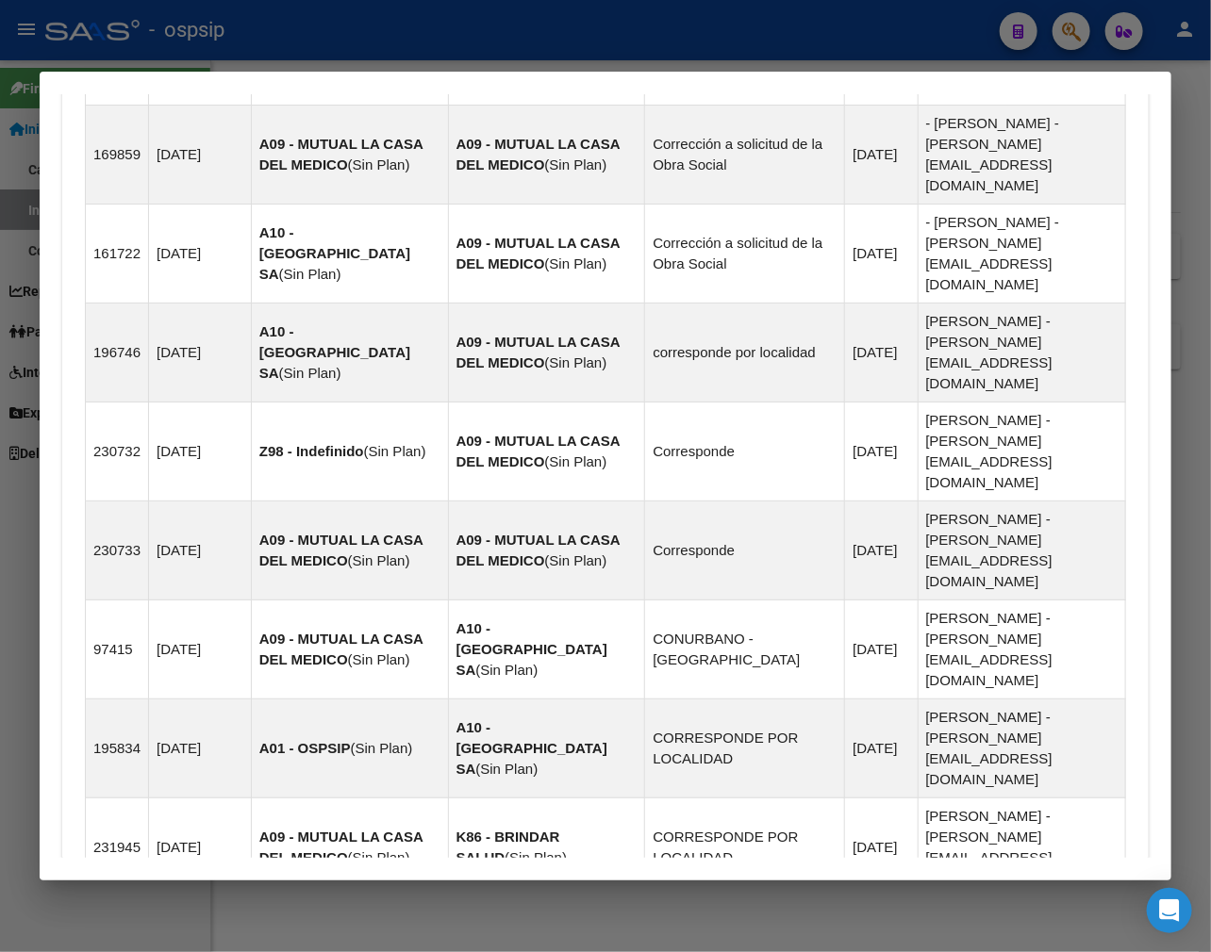
drag, startPoint x: 680, startPoint y: 789, endPoint x: 695, endPoint y: 788, distance: 15.1
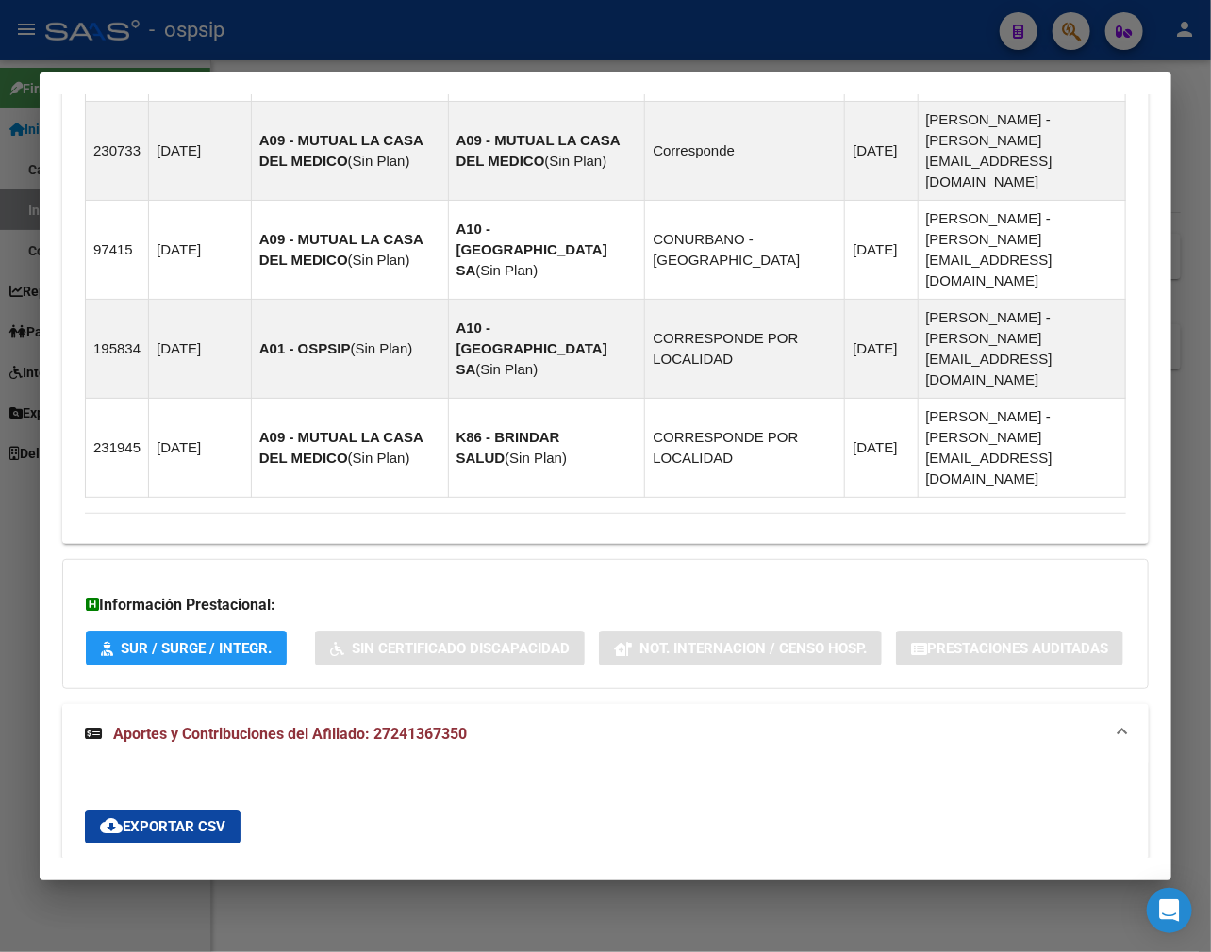
scroll to position [2329, 0]
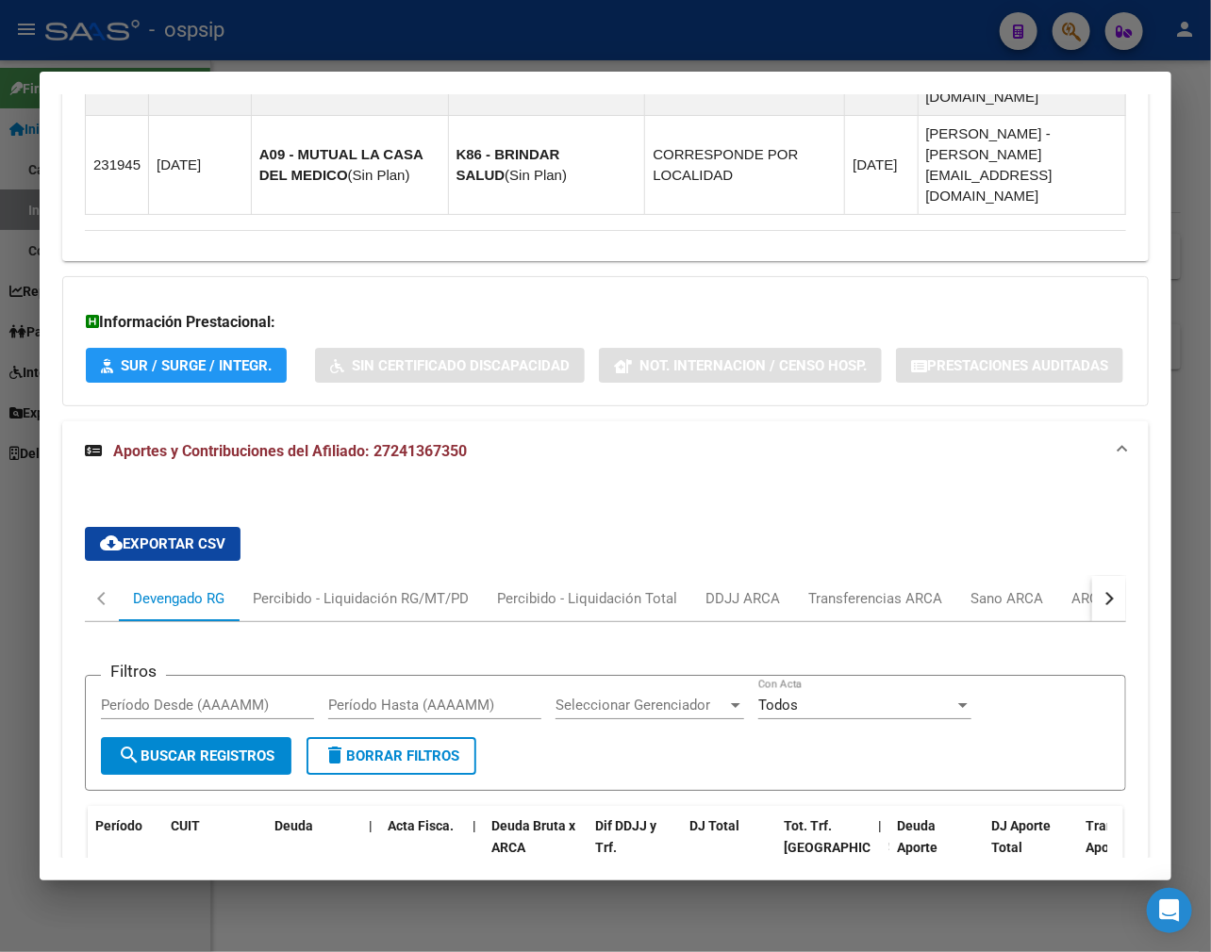
click at [1004, 576] on button "button" at bounding box center [1109, 598] width 34 height 45
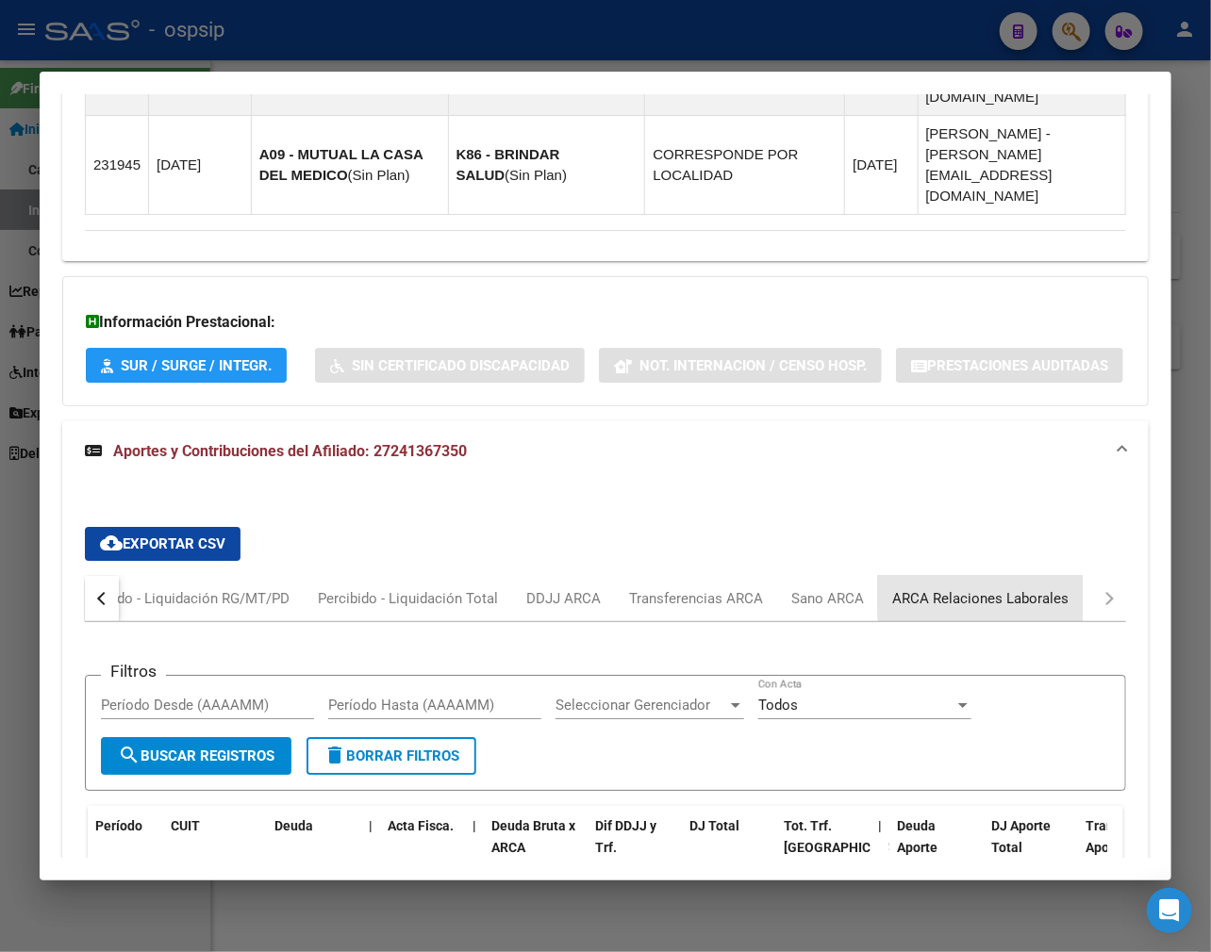
click at [1004, 588] on div "ARCA Relaciones Laborales" at bounding box center [980, 598] width 176 height 21
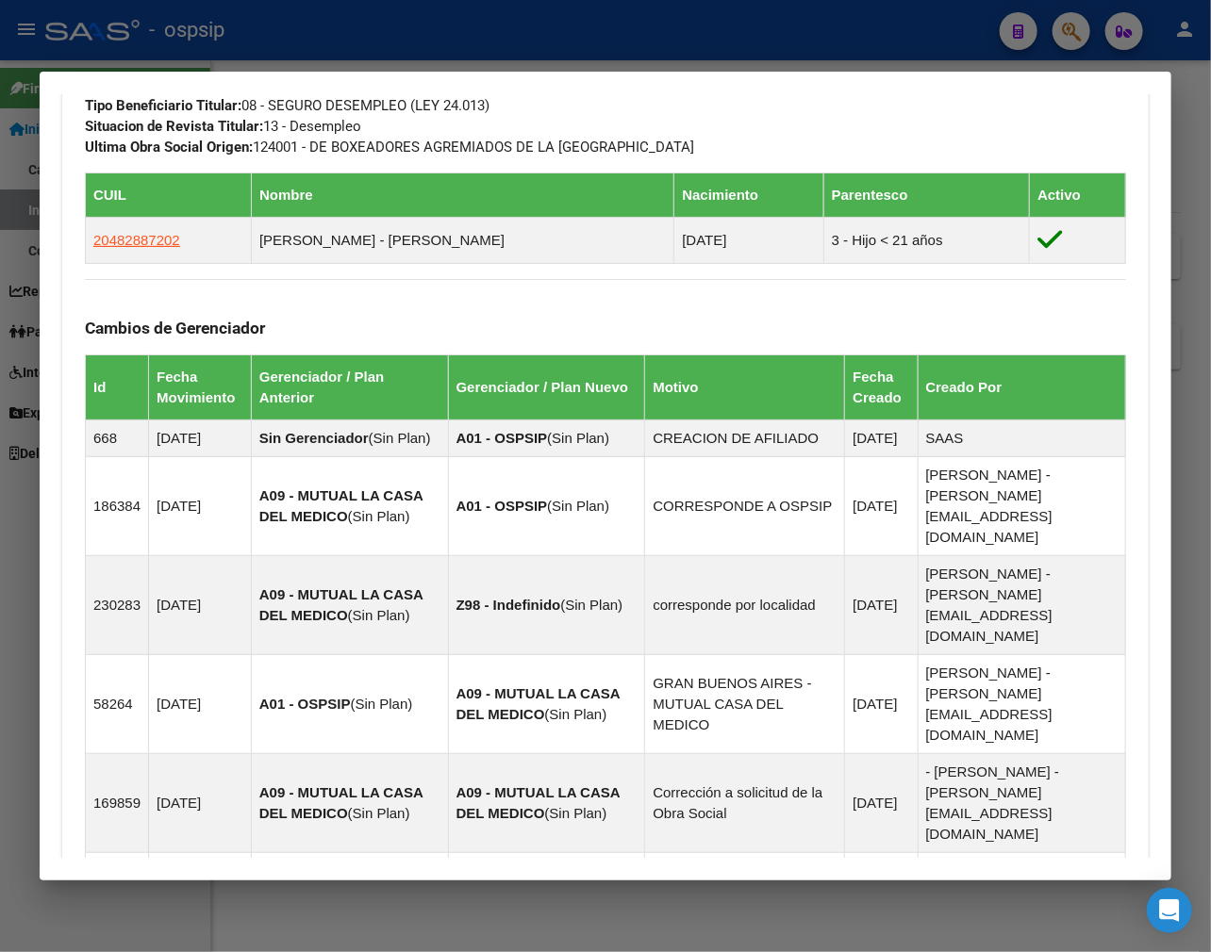
scroll to position [993, 0]
